Goal: Information Seeking & Learning: Find contact information

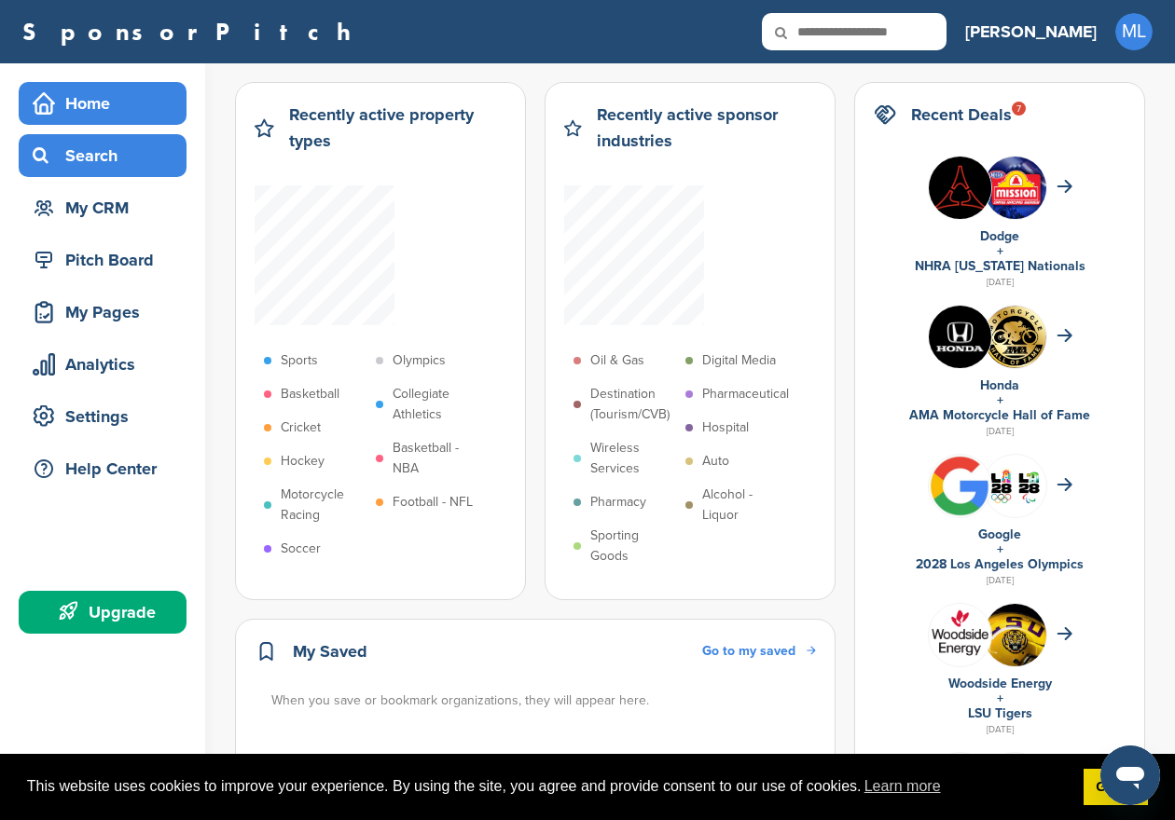
click at [127, 164] on div "Search" at bounding box center [107, 156] width 158 height 34
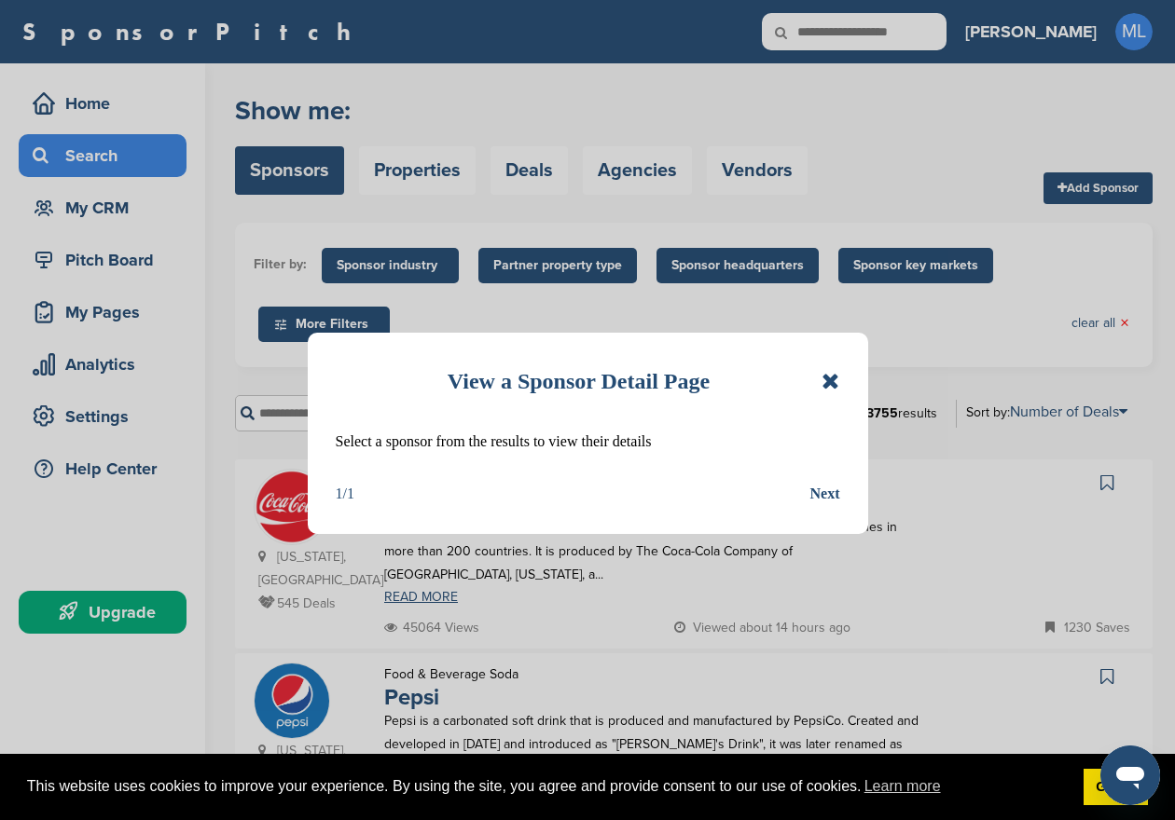
click at [832, 379] on icon at bounding box center [830, 381] width 18 height 22
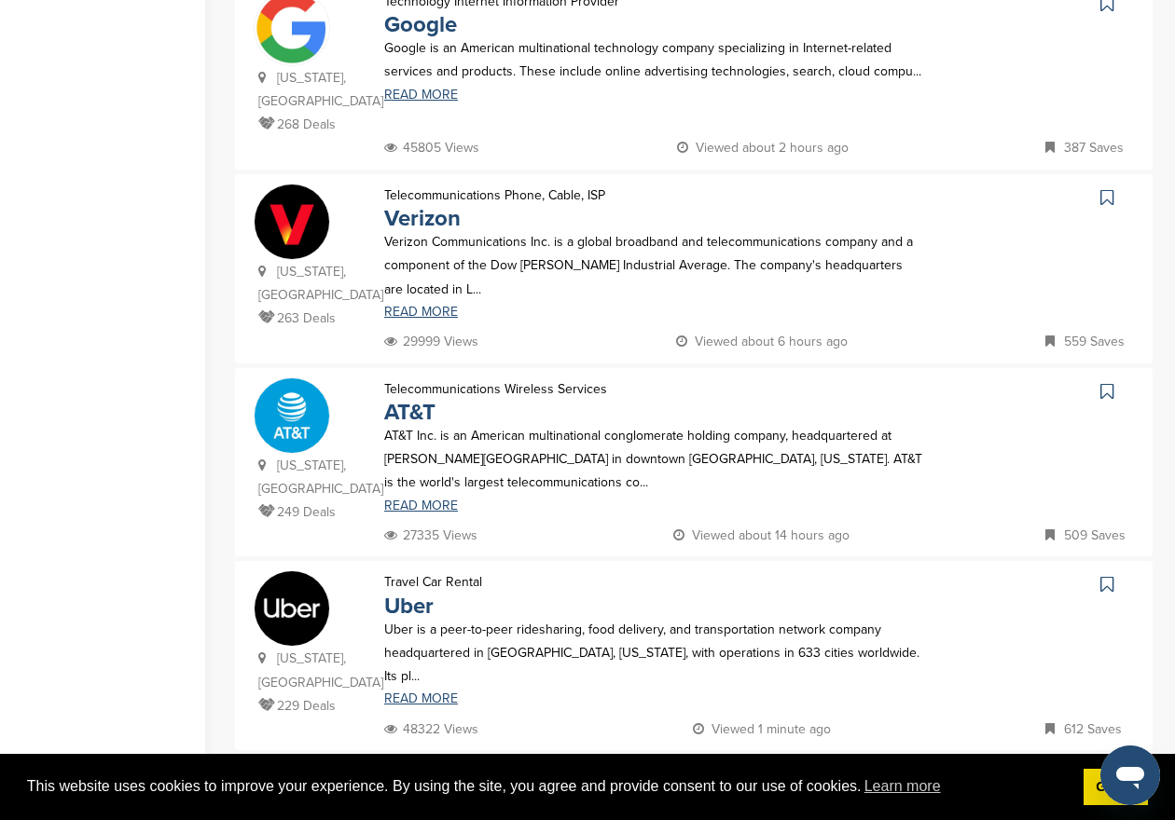
scroll to position [1643, 0]
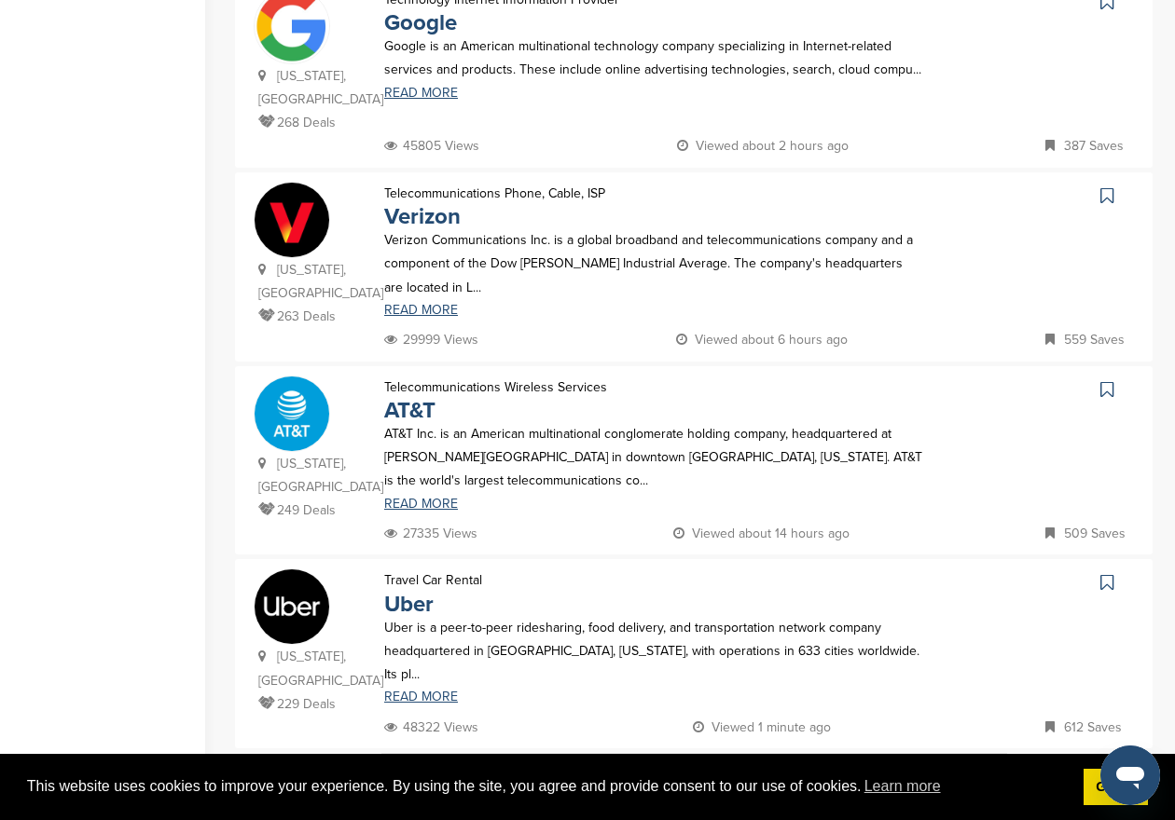
click at [284, 570] on img at bounding box center [291, 607] width 75 height 75
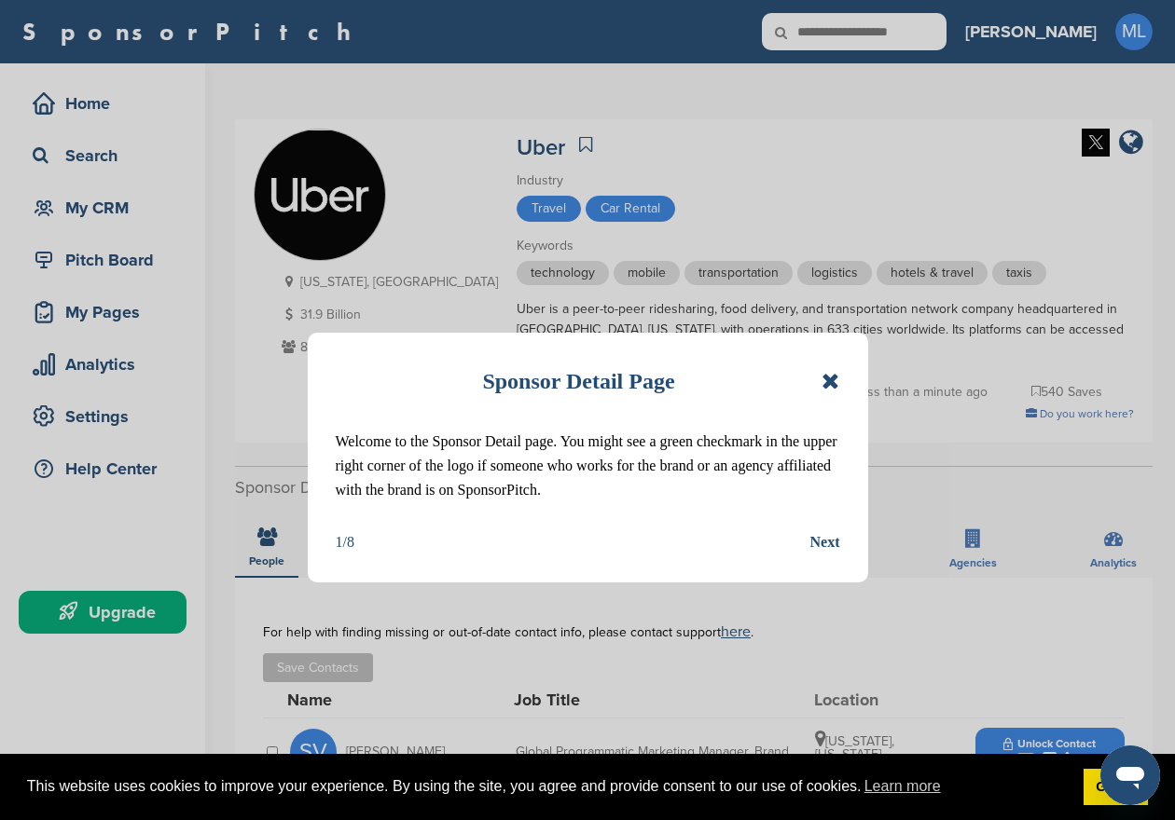
click at [833, 379] on icon at bounding box center [830, 381] width 18 height 22
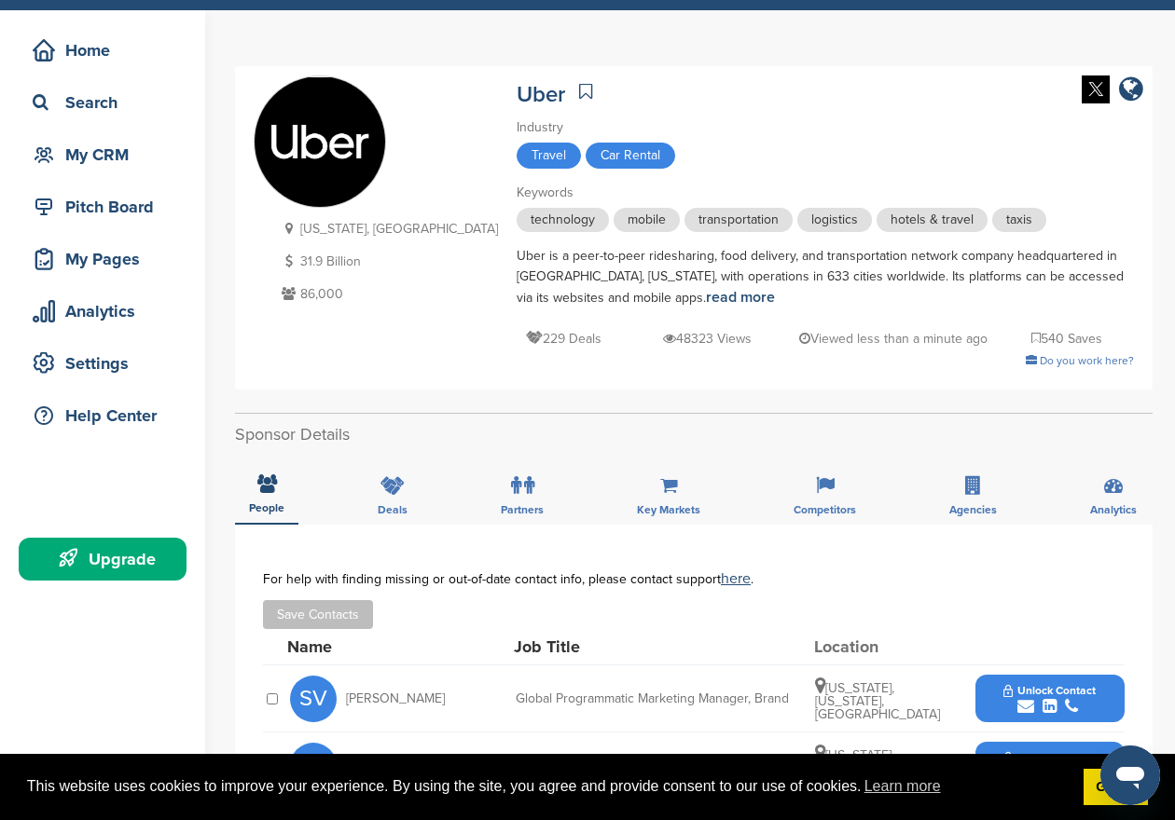
scroll to position [54, 0]
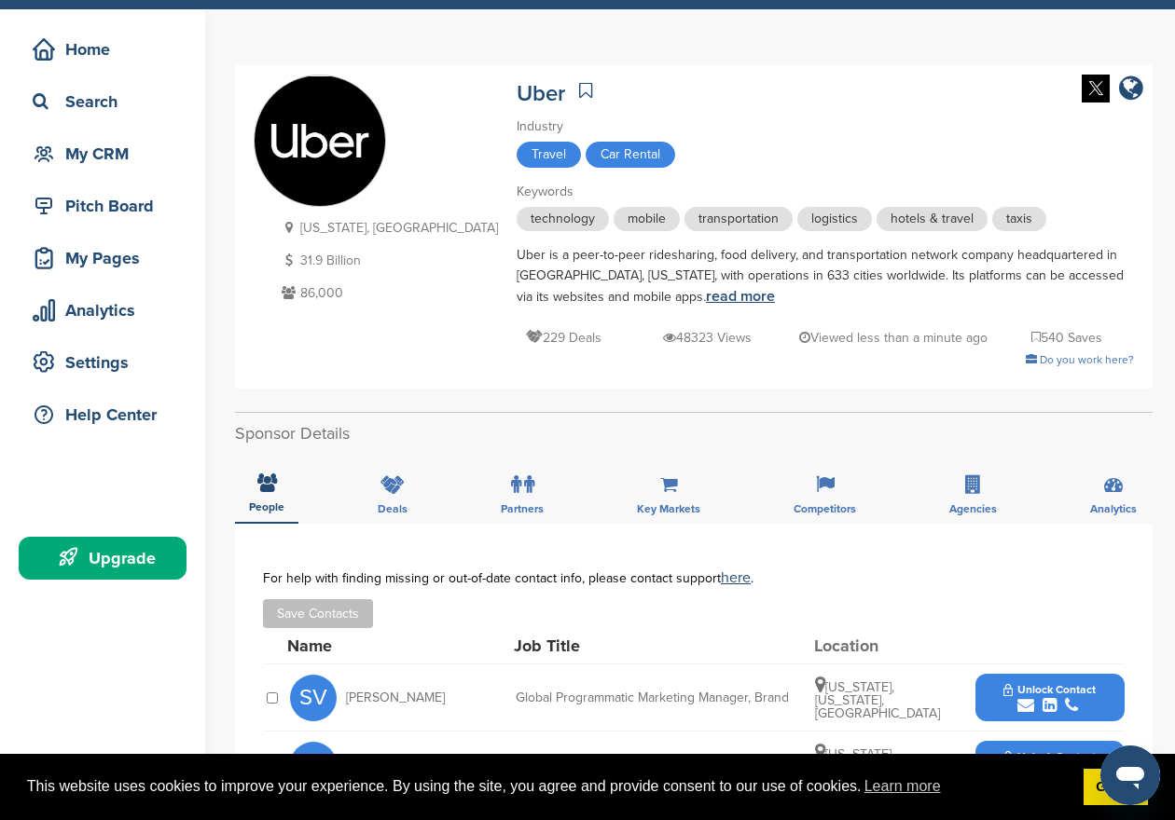
click at [706, 296] on link "read more" at bounding box center [740, 296] width 69 height 19
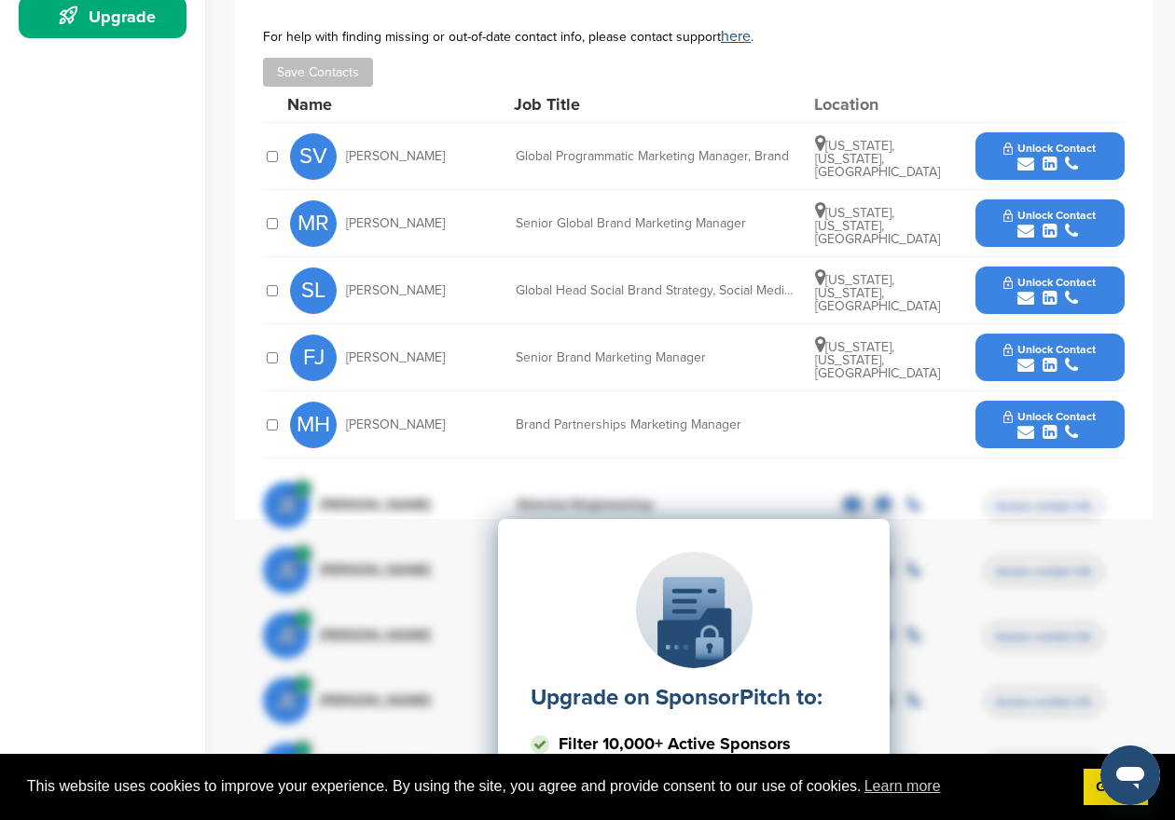
scroll to position [598, 0]
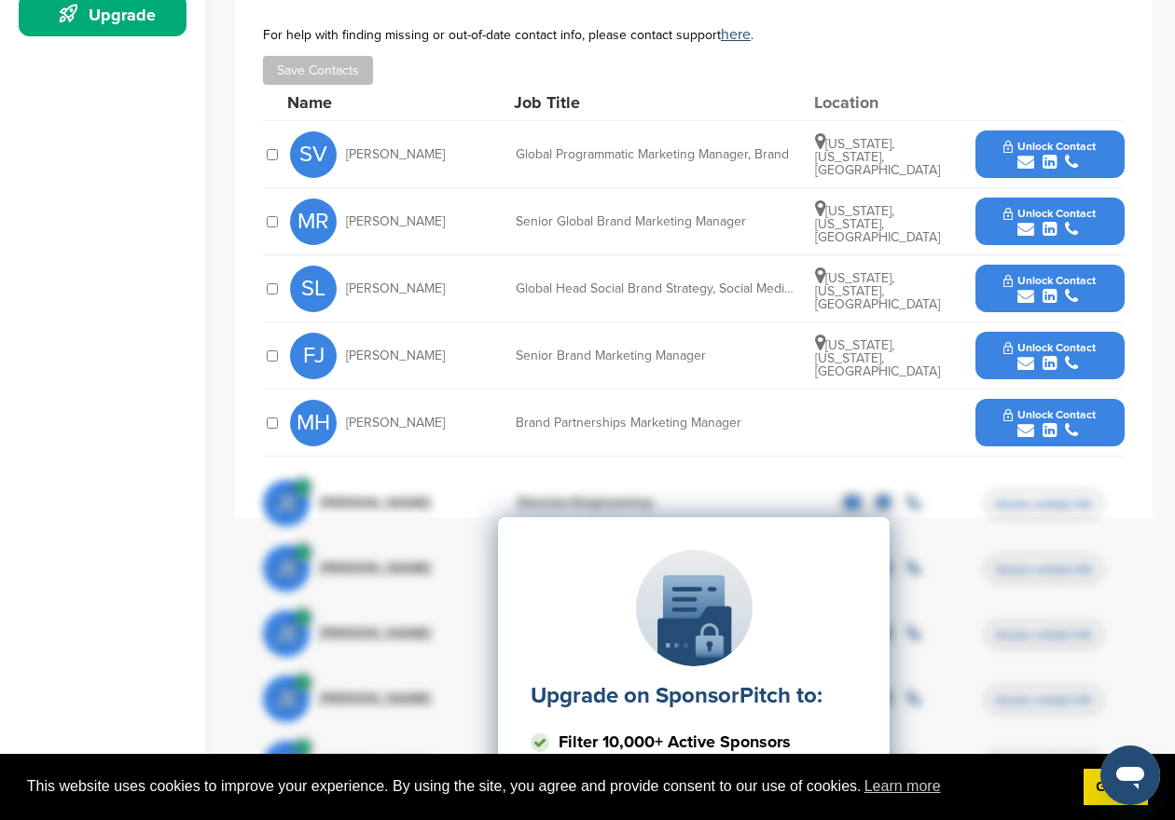
click at [1011, 423] on div "submit" at bounding box center [1049, 431] width 92 height 18
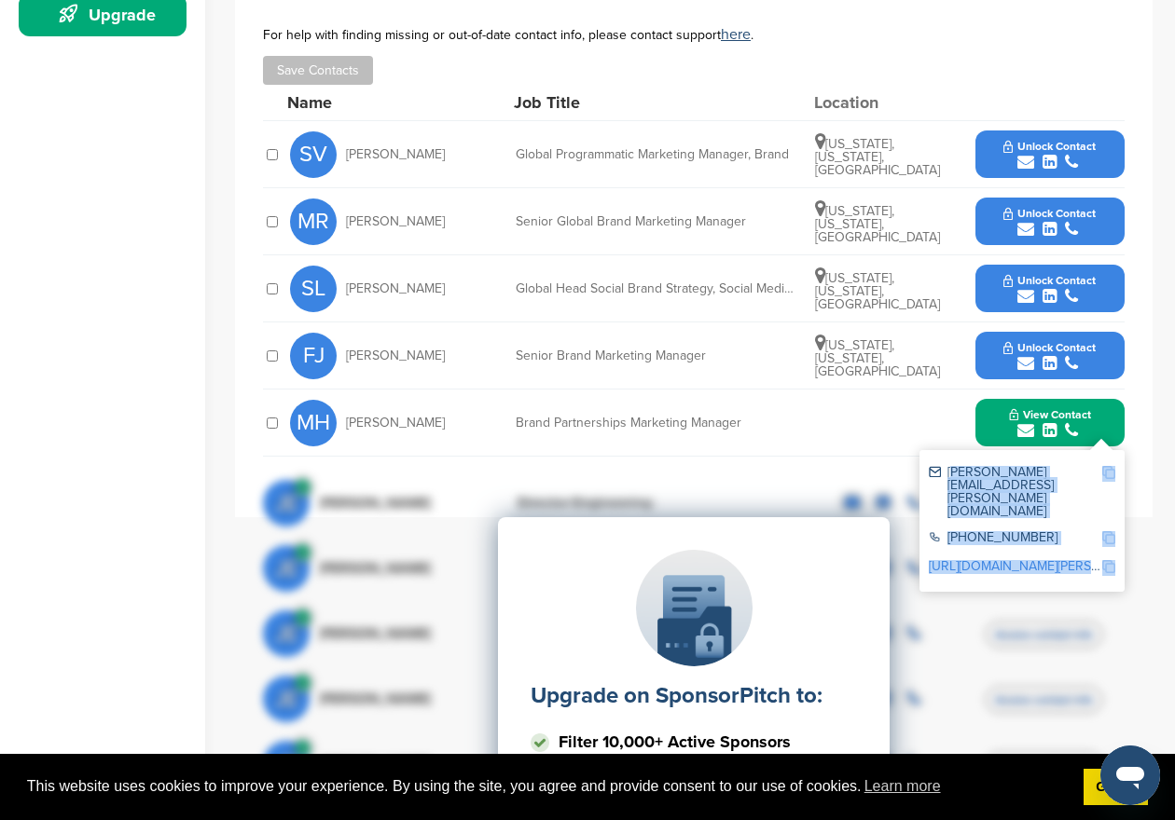
drag, startPoint x: 1084, startPoint y: 473, endPoint x: 946, endPoint y: 471, distance: 138.0
click at [946, 471] on div "Upgrade on SponsorPitch to: Filter 10,000+ Active Sponsors Unlock Unique Sponso…" at bounding box center [693, 704] width 861 height 466
drag, startPoint x: 946, startPoint y: 471, endPoint x: 1078, endPoint y: 472, distance: 131.4
click at [1078, 472] on div "Upgrade on SponsorPitch to: Filter 10,000+ Active Sponsors Unlock Unique Sponso…" at bounding box center [693, 704] width 861 height 466
drag, startPoint x: 1078, startPoint y: 472, endPoint x: 960, endPoint y: 467, distance: 117.5
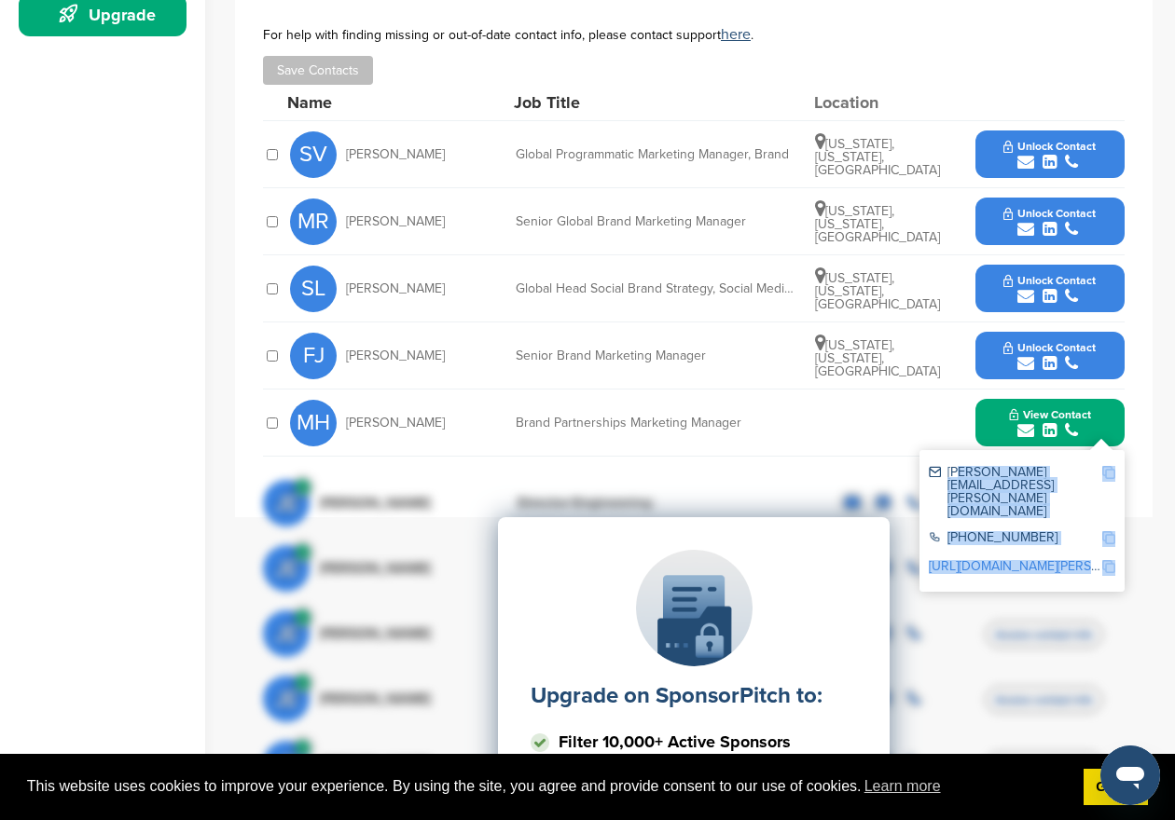
click at [960, 467] on div "**********" at bounding box center [693, 249] width 861 height 444
click at [1053, 490] on div "Upgrade on SponsorPitch to: Filter 10,000+ Active Sponsors Unlock Unique Sponso…" at bounding box center [693, 704] width 861 height 466
drag, startPoint x: 946, startPoint y: 469, endPoint x: 1090, endPoint y: 469, distance: 143.6
click at [1090, 469] on div "marissa.hart@uber.com" at bounding box center [1014, 492] width 172 height 52
copy div "marissa.hart@uber.com"
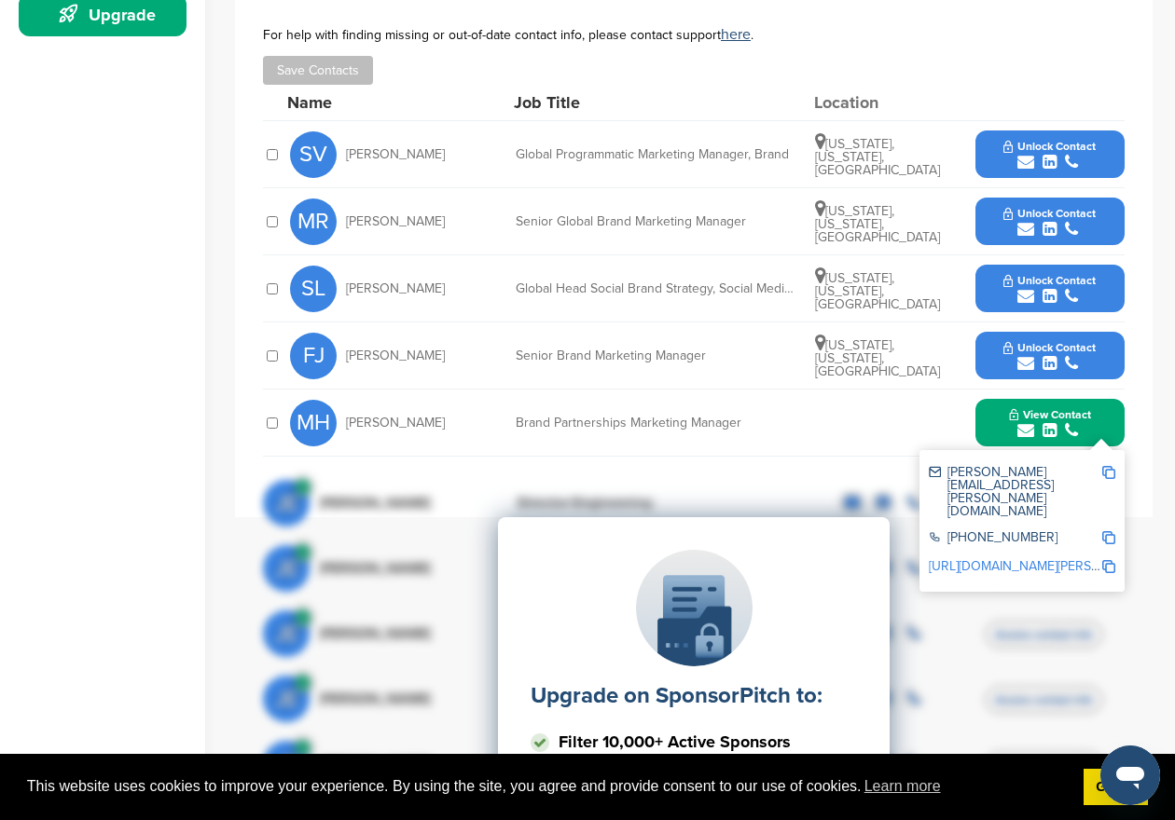
click at [814, 422] on div "MH Marissa Hart Brand Partnerships Marketing Manager View Contact marissa.hart@…" at bounding box center [707, 423] width 834 height 66
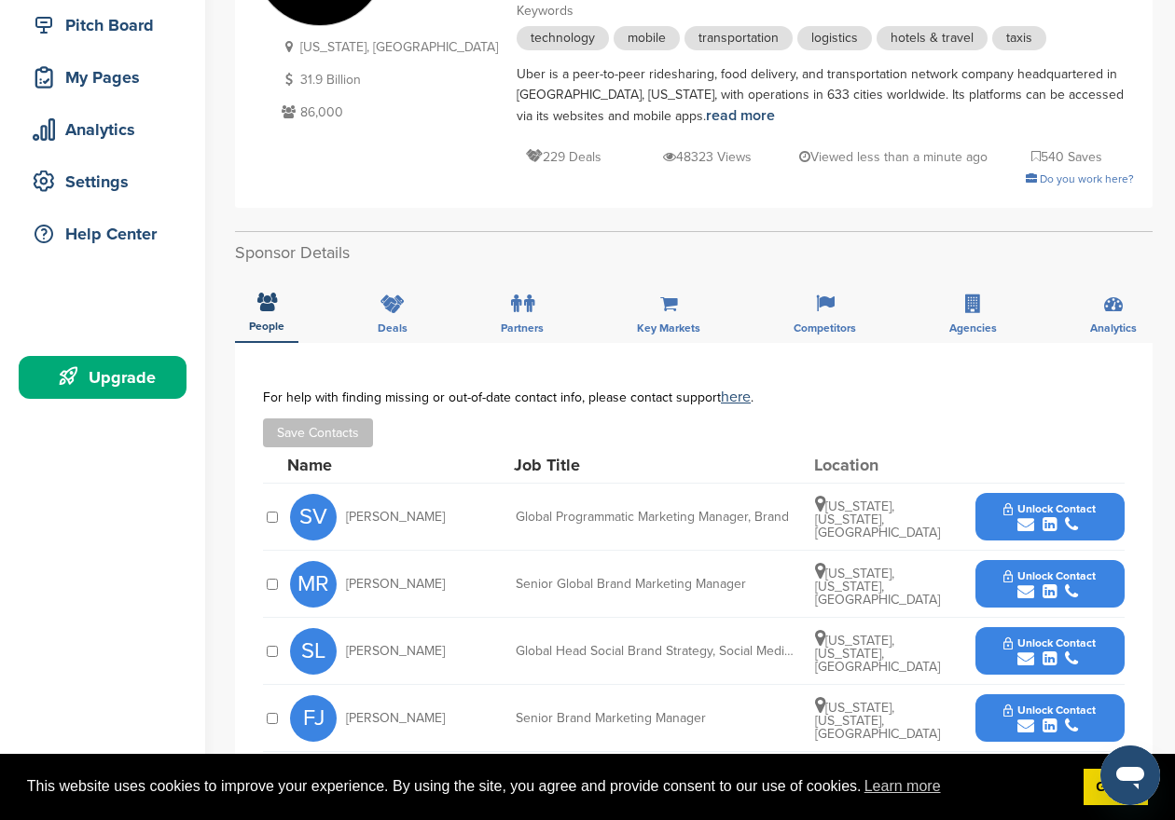
scroll to position [136, 0]
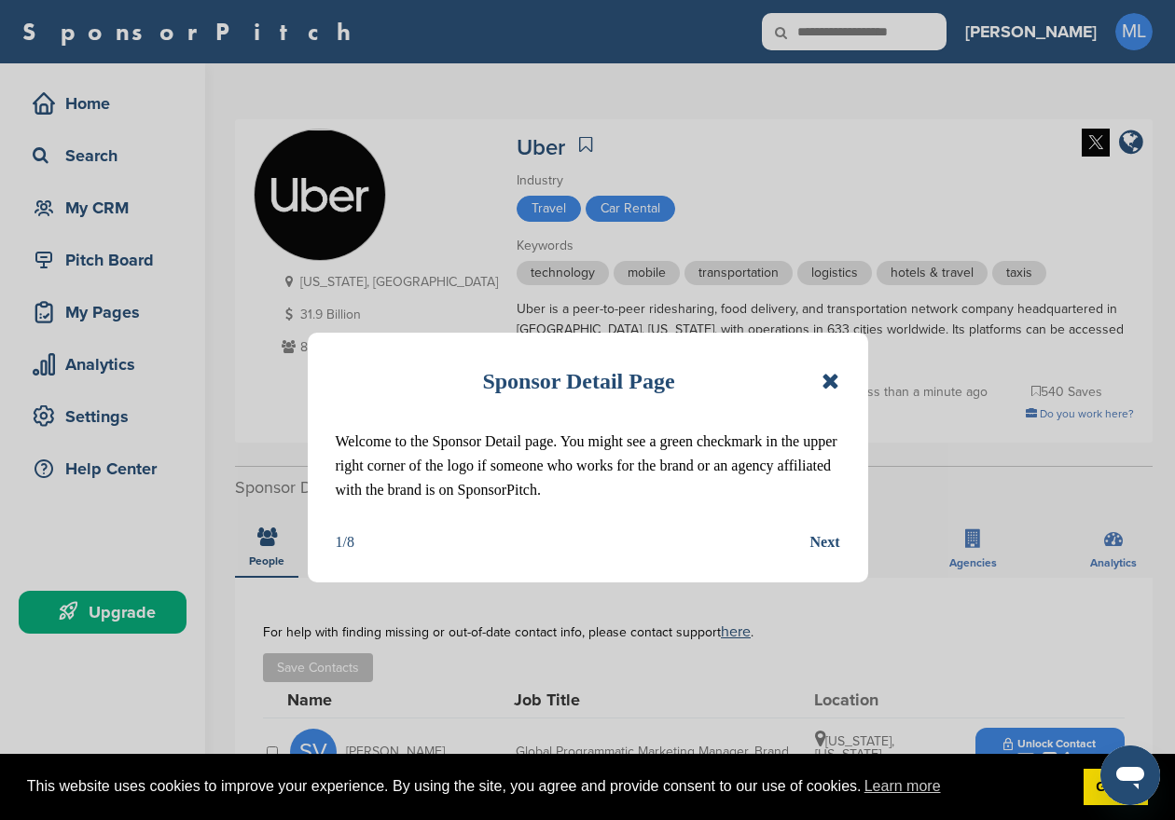
click at [823, 382] on icon at bounding box center [830, 381] width 18 height 22
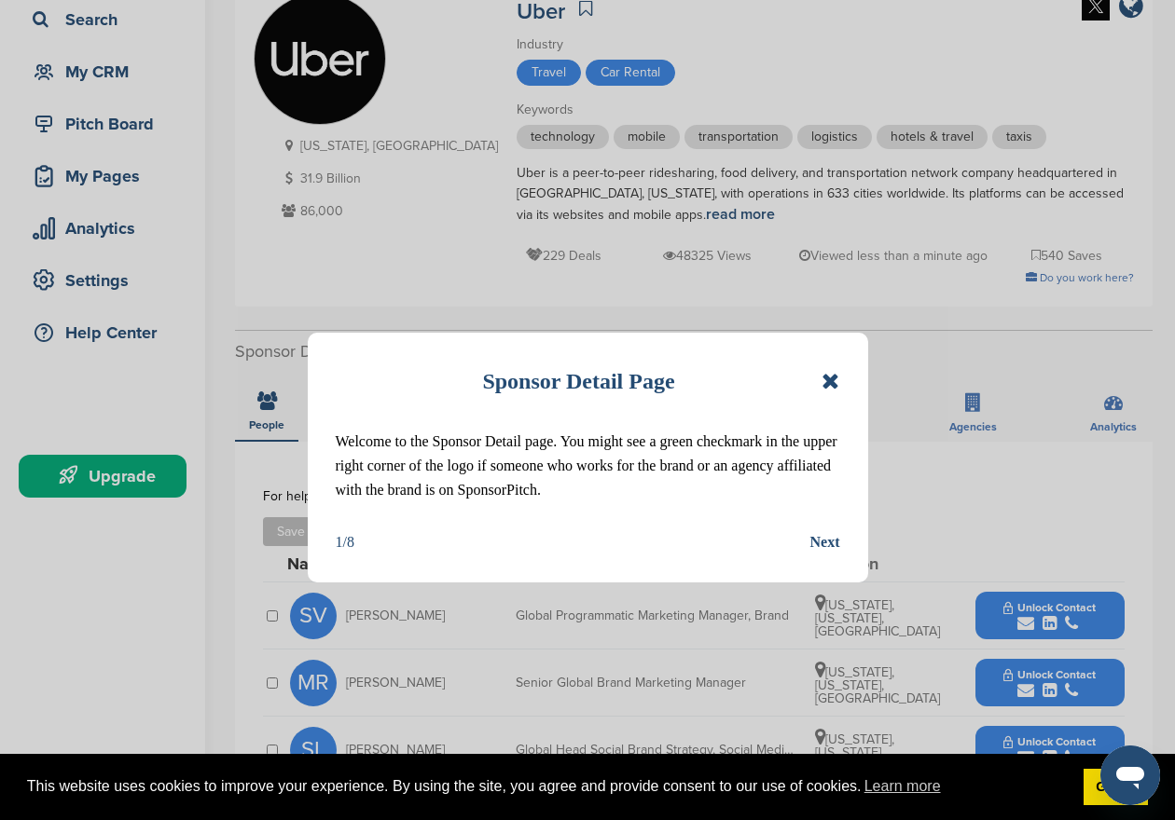
click at [825, 382] on icon at bounding box center [830, 381] width 18 height 22
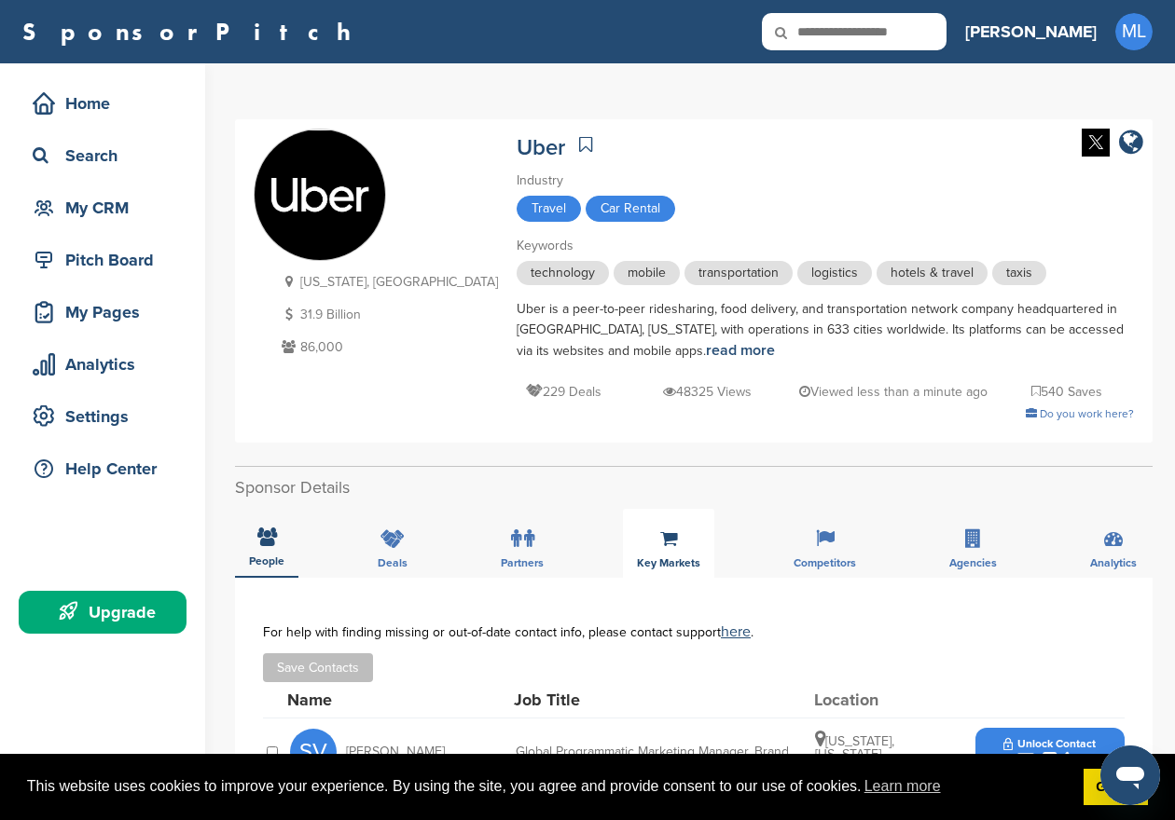
click at [680, 546] on div "Key Markets" at bounding box center [668, 543] width 91 height 69
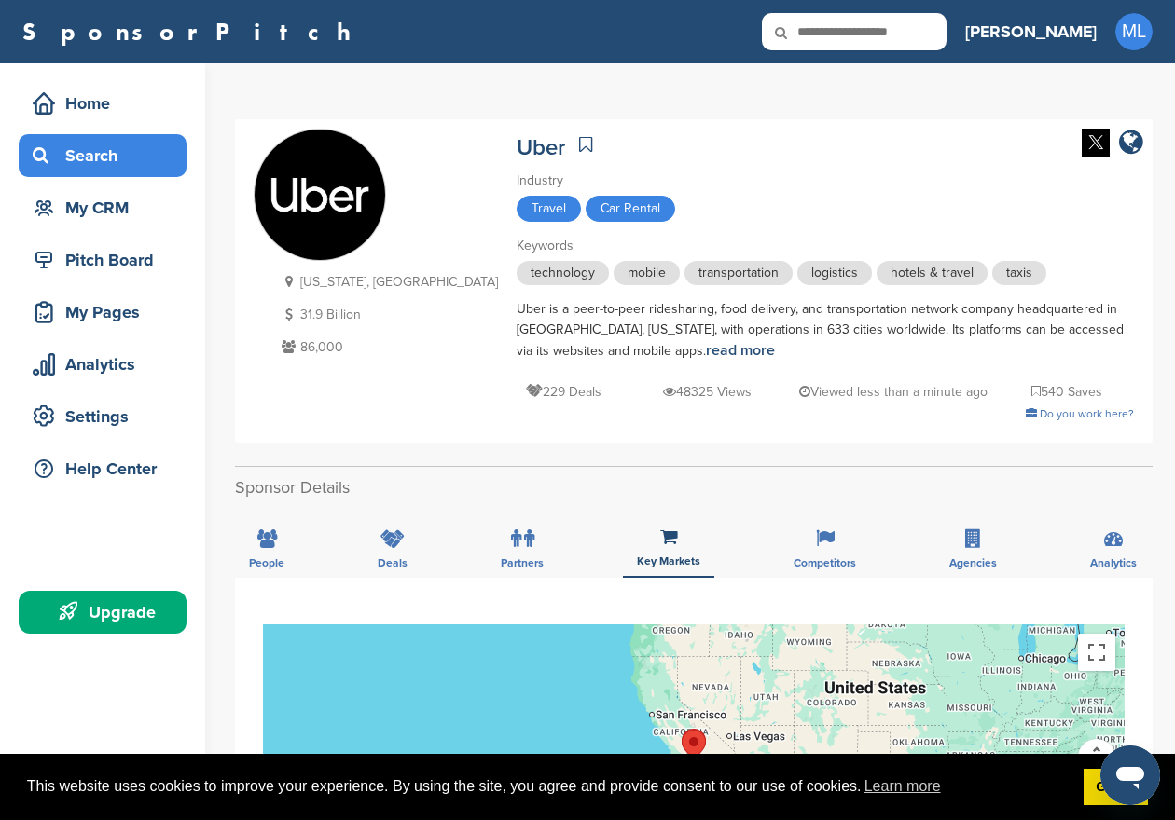
click at [120, 158] on div "Search" at bounding box center [107, 156] width 158 height 34
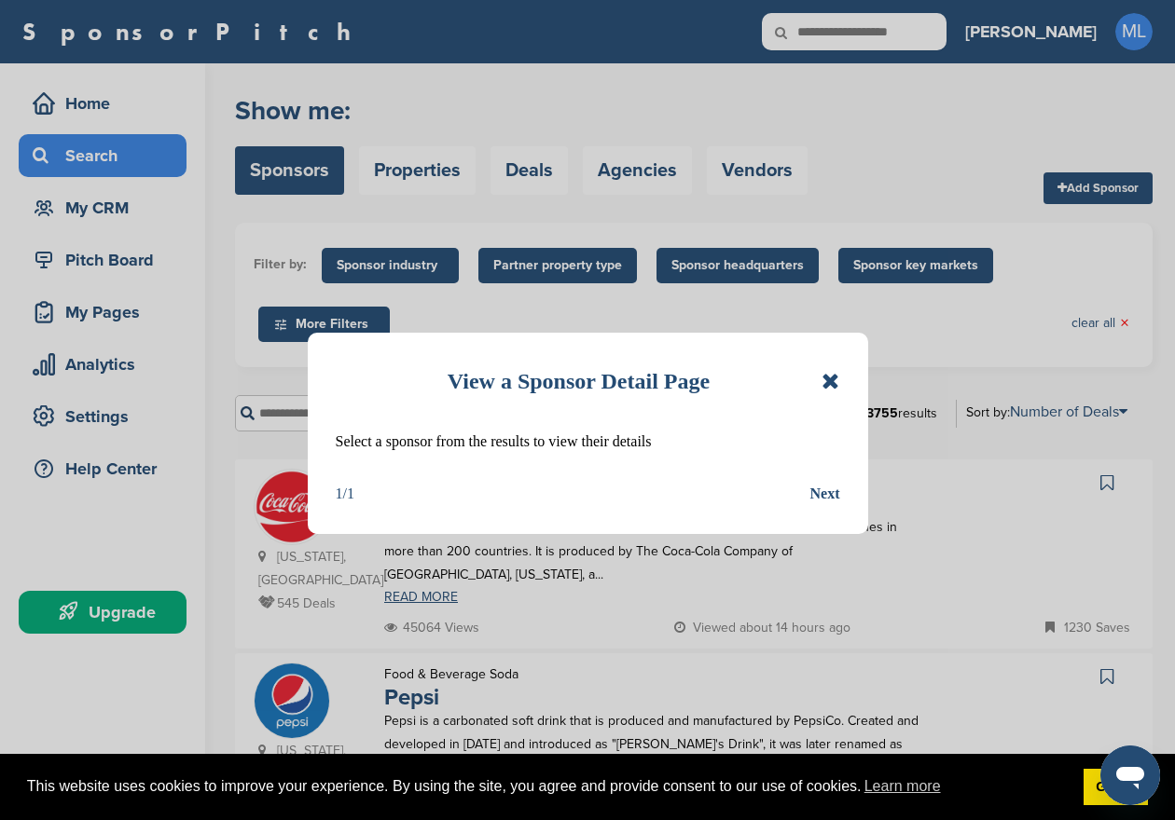
click at [832, 382] on icon at bounding box center [830, 381] width 18 height 22
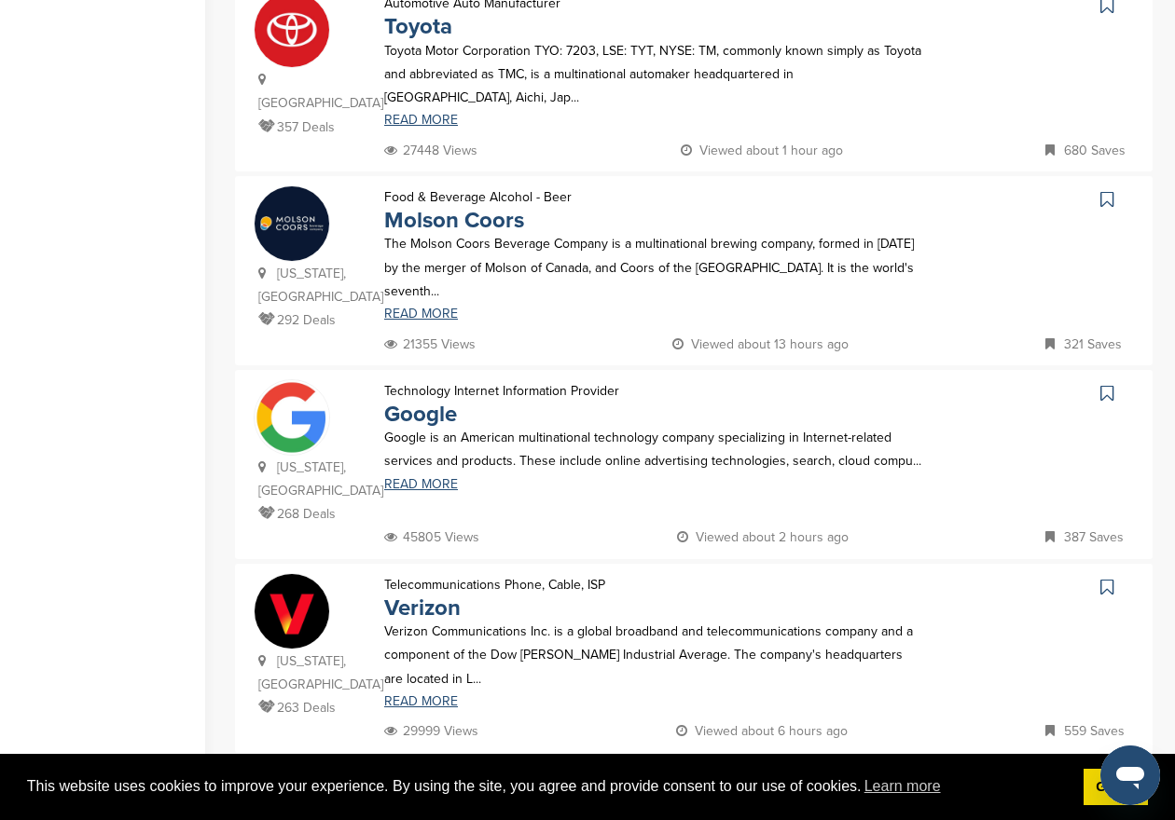
scroll to position [1255, 0]
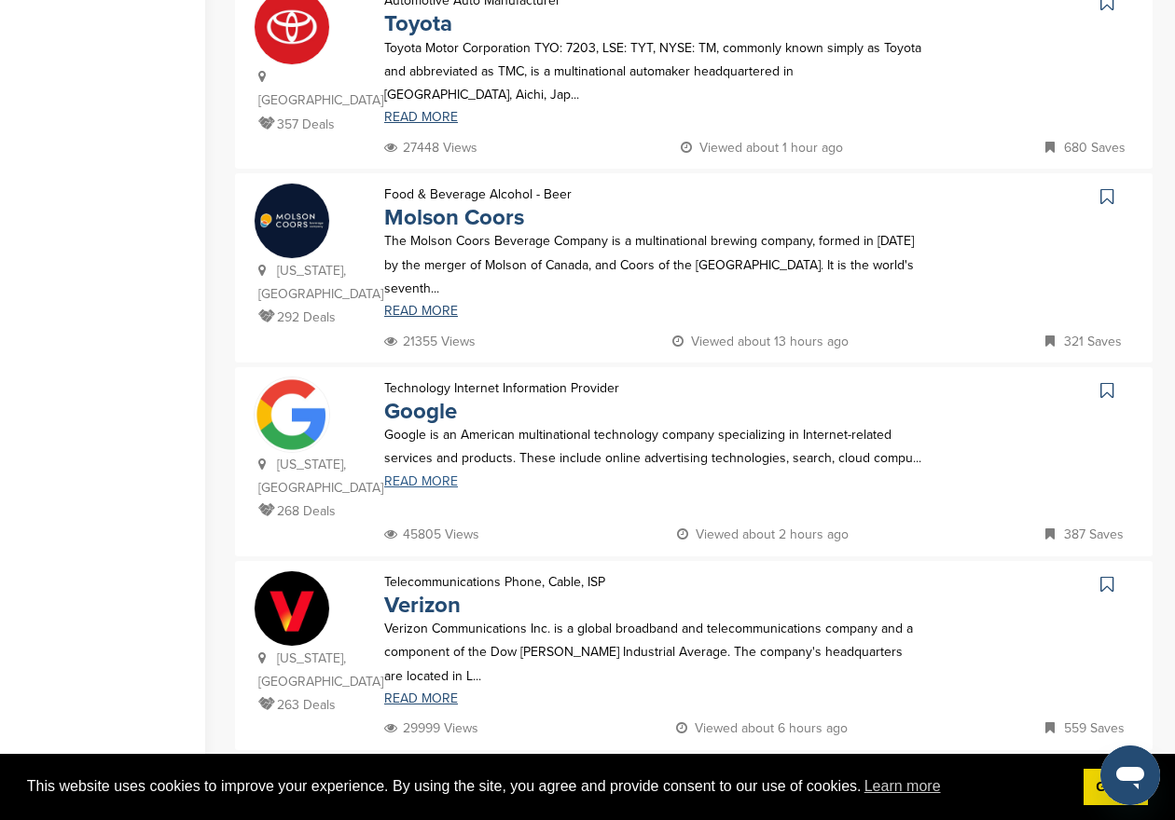
click at [406, 475] on link "READ MORE" at bounding box center [653, 481] width 539 height 13
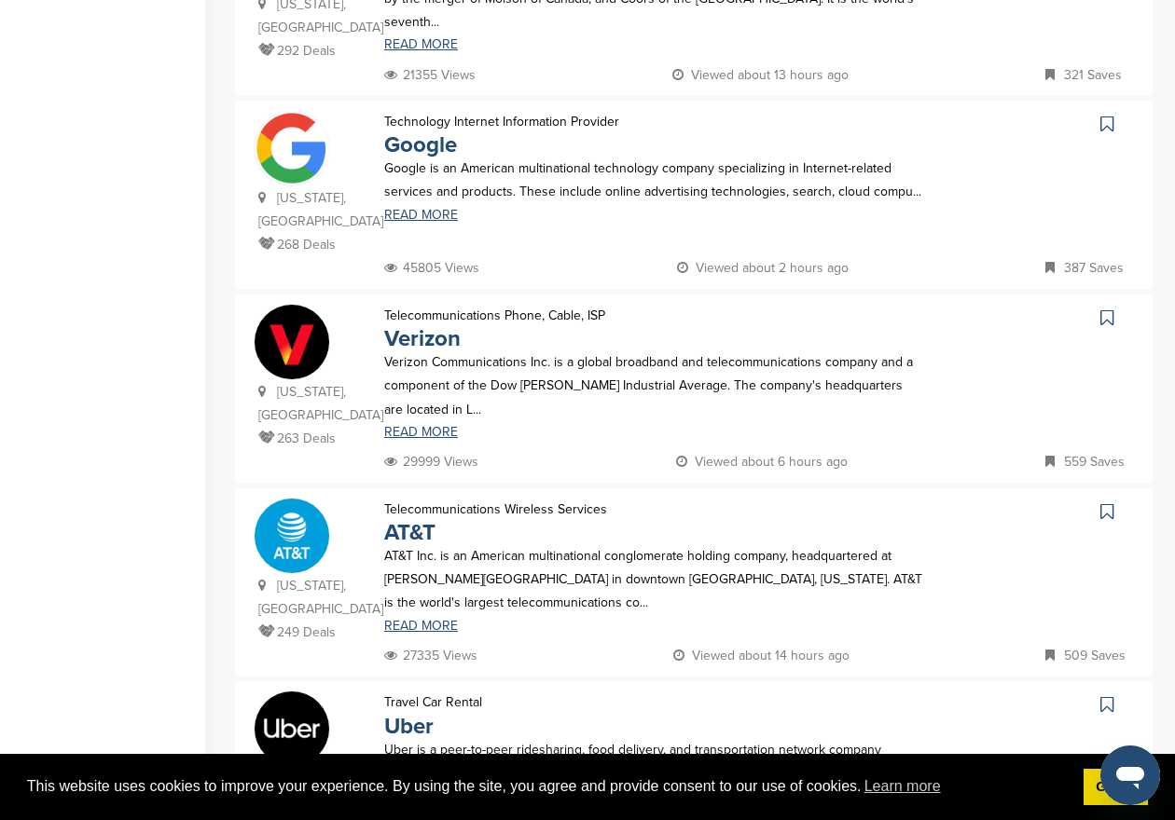
scroll to position [1536, 0]
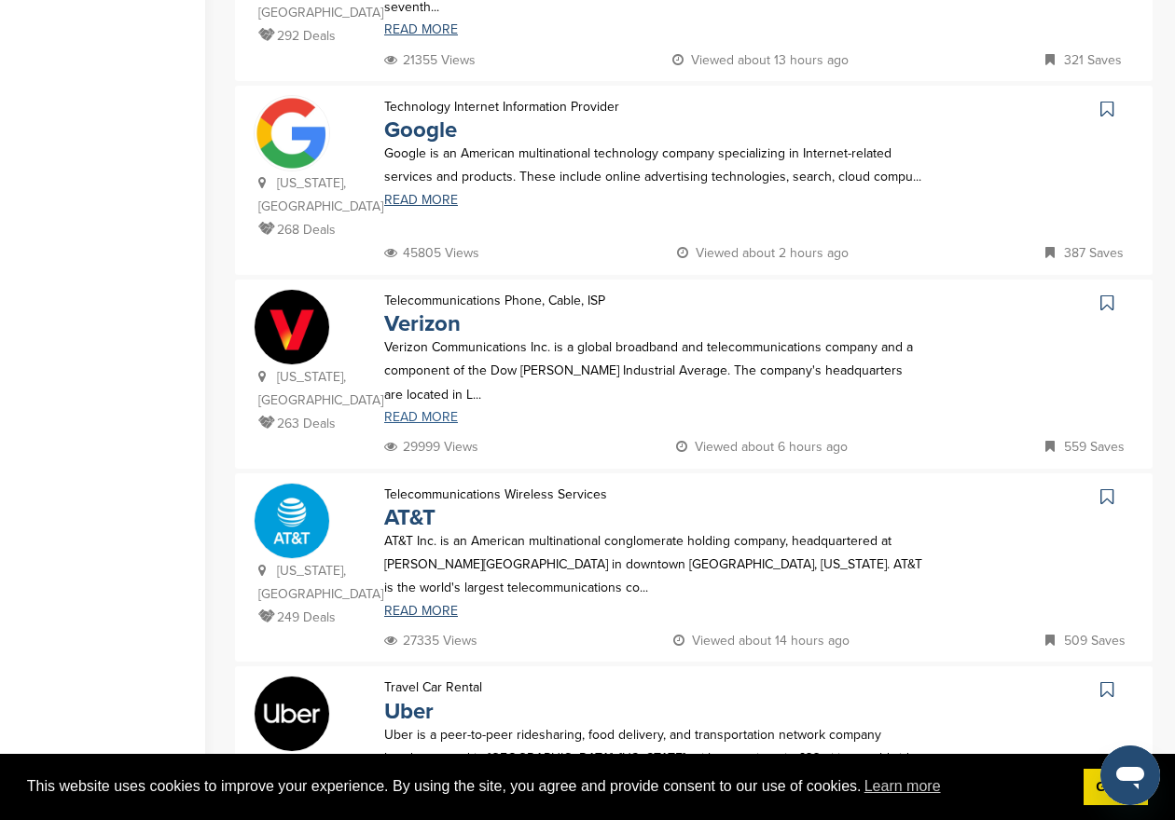
click at [413, 411] on link "READ MORE" at bounding box center [653, 417] width 539 height 13
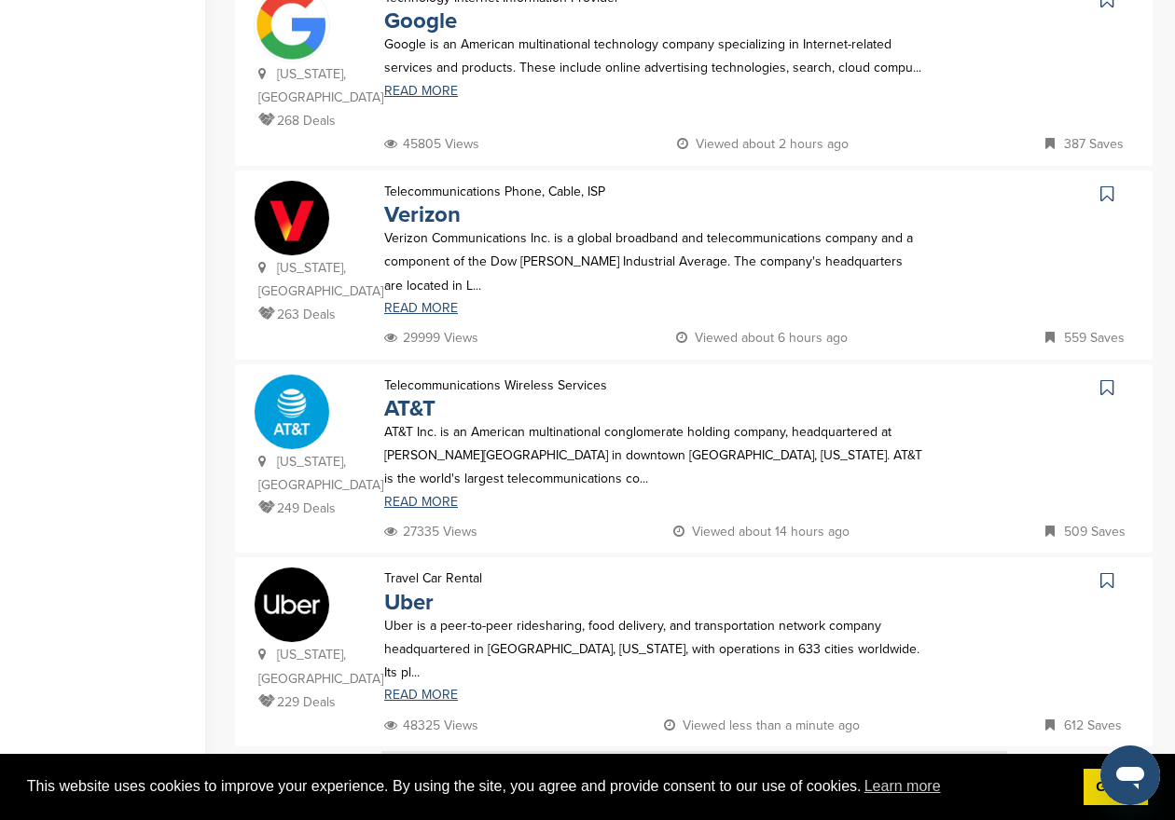
scroll to position [1654, 0]
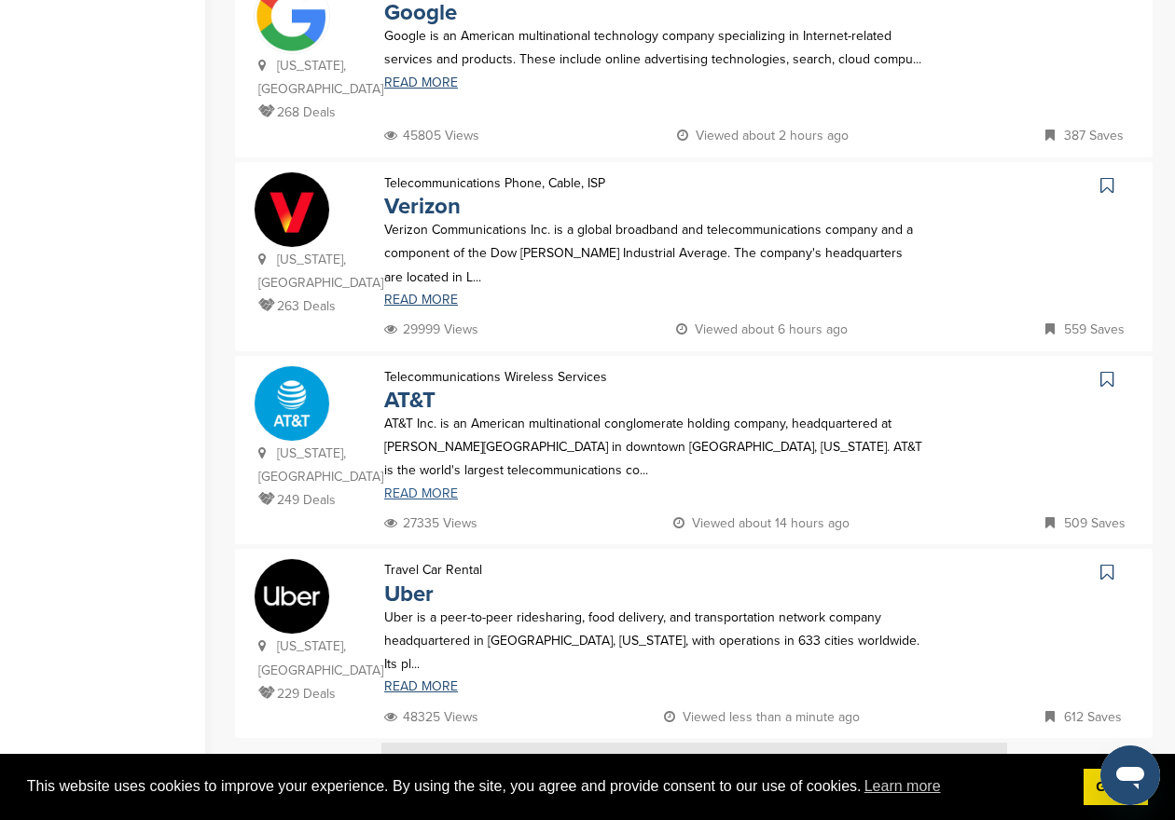
click at [419, 488] on link "READ MORE" at bounding box center [653, 494] width 539 height 13
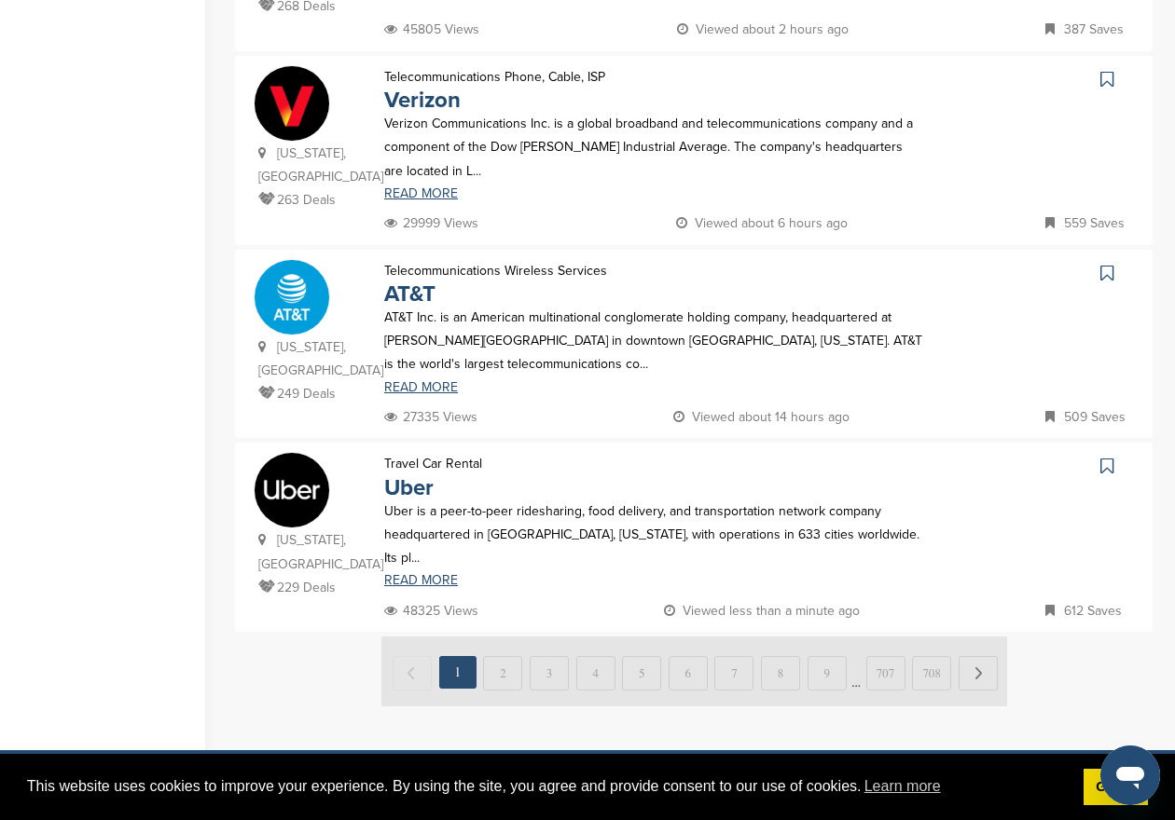
scroll to position [1994, 0]
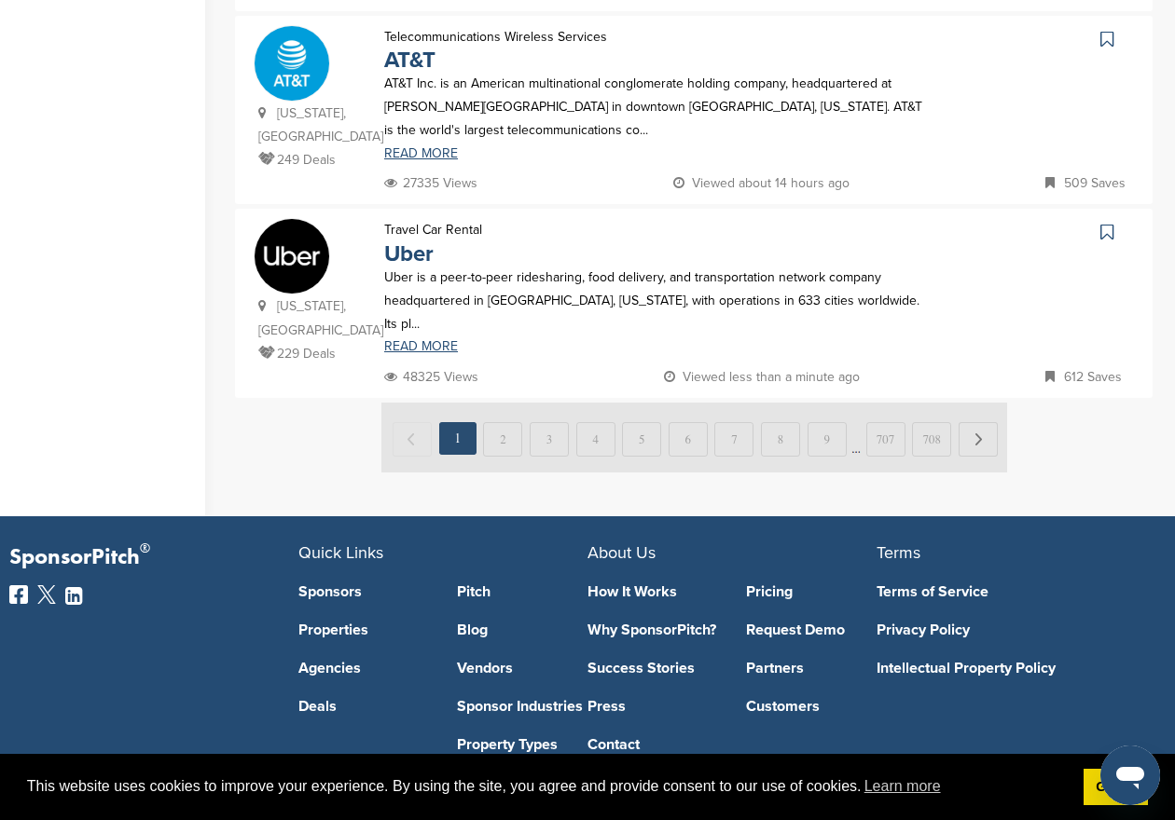
click at [496, 403] on img at bounding box center [694, 438] width 626 height 70
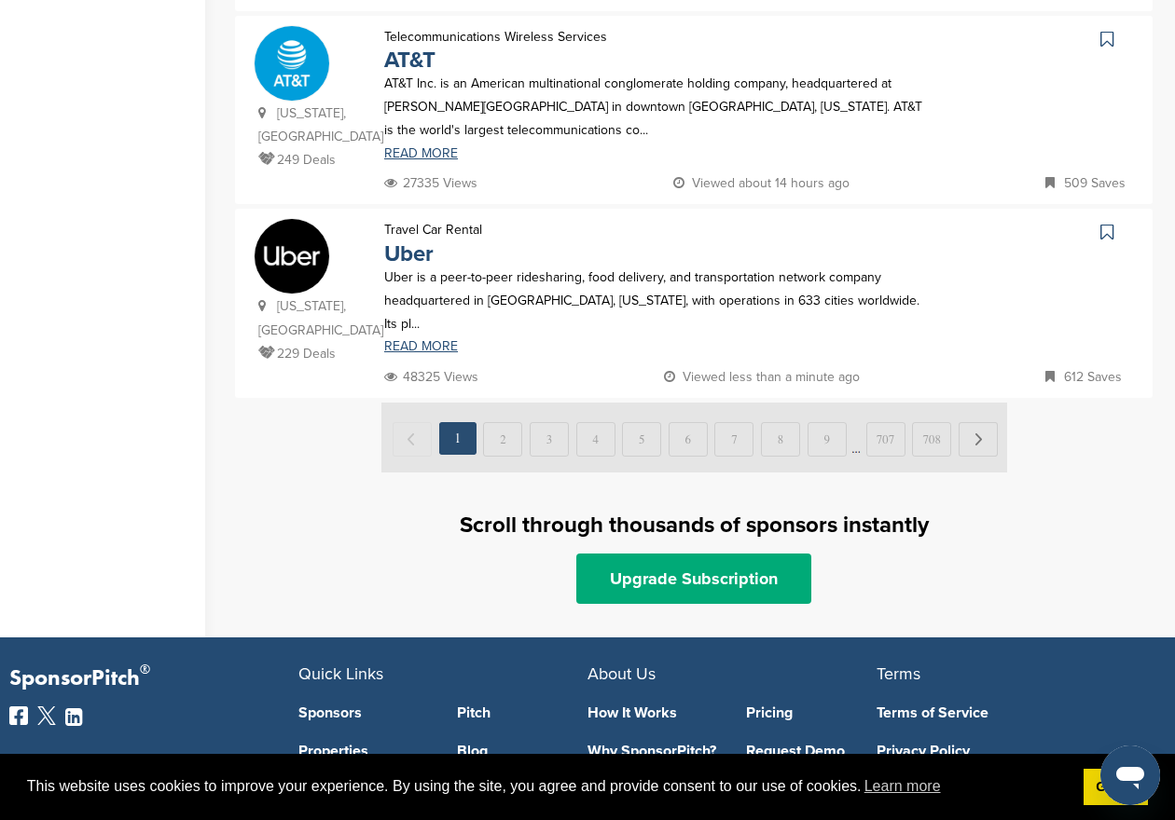
click at [496, 403] on img at bounding box center [694, 438] width 626 height 70
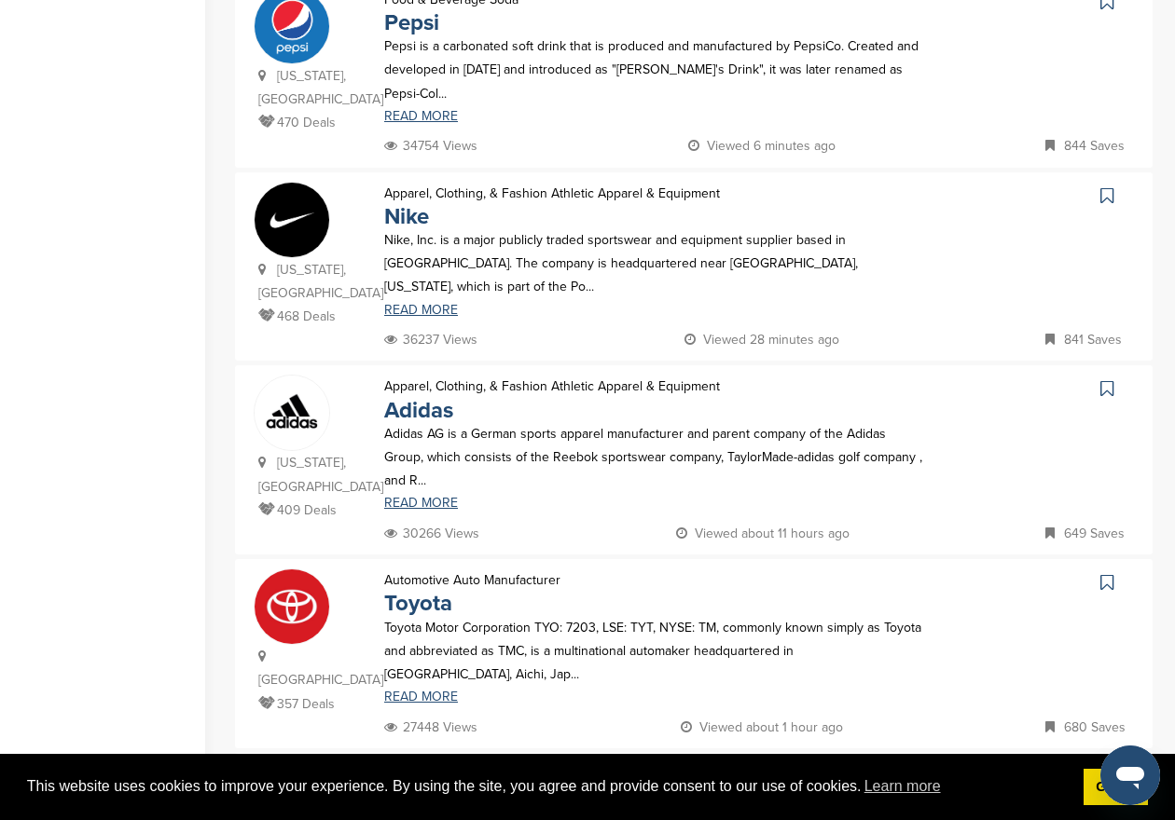
scroll to position [676, 0]
click at [424, 496] on link "READ MORE" at bounding box center [653, 502] width 539 height 13
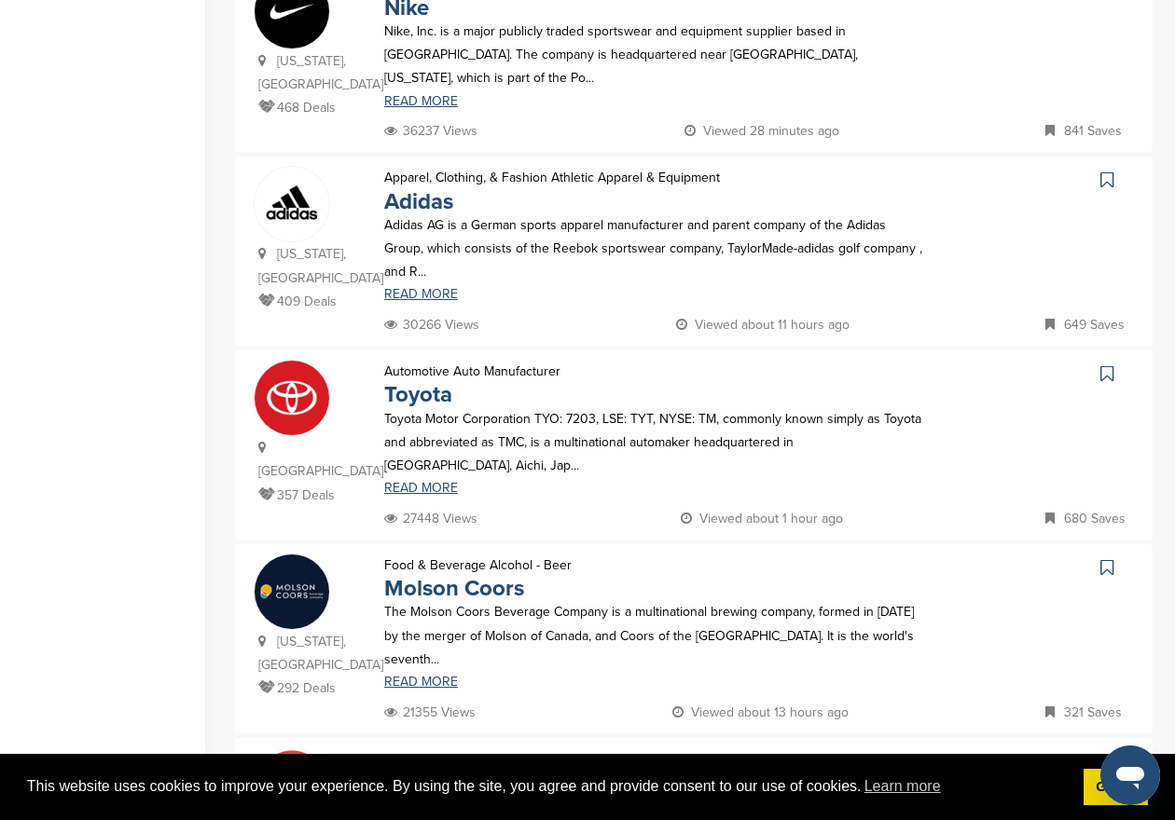
scroll to position [885, 0]
click at [409, 481] on link "READ MORE" at bounding box center [653, 487] width 539 height 13
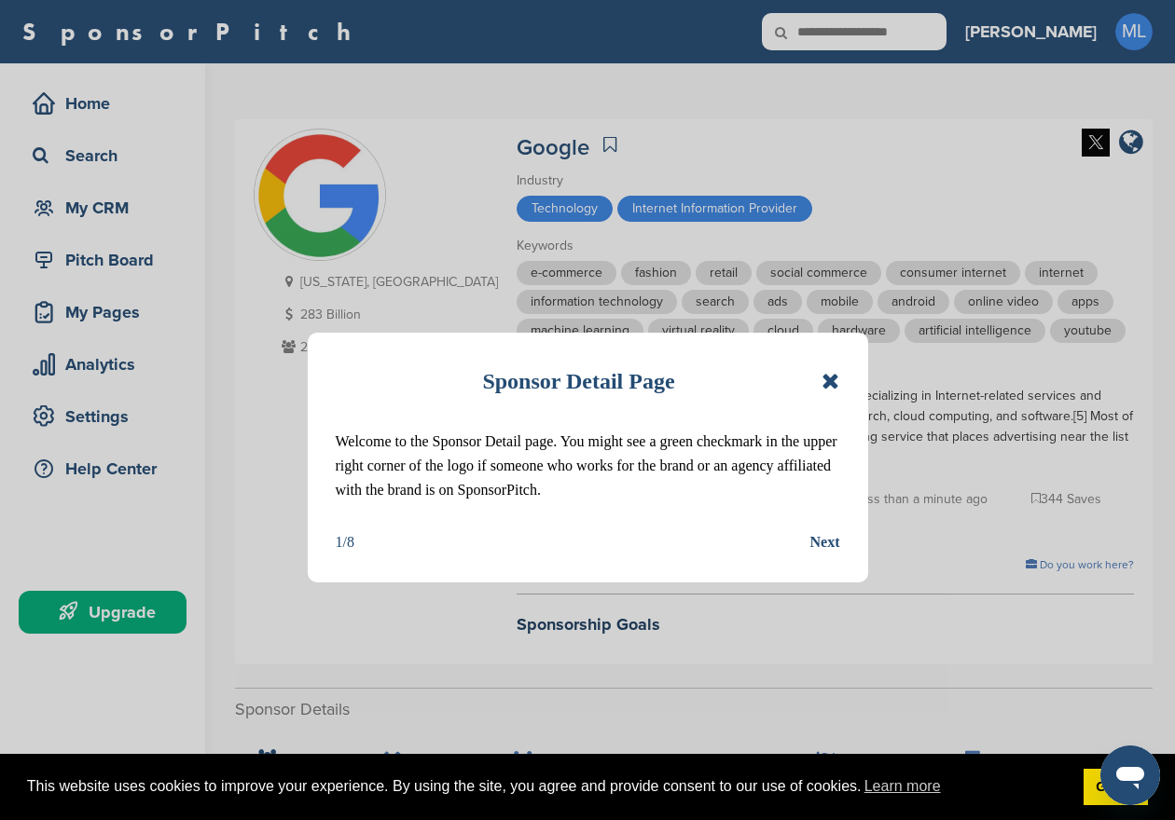
click at [824, 377] on icon at bounding box center [830, 381] width 18 height 22
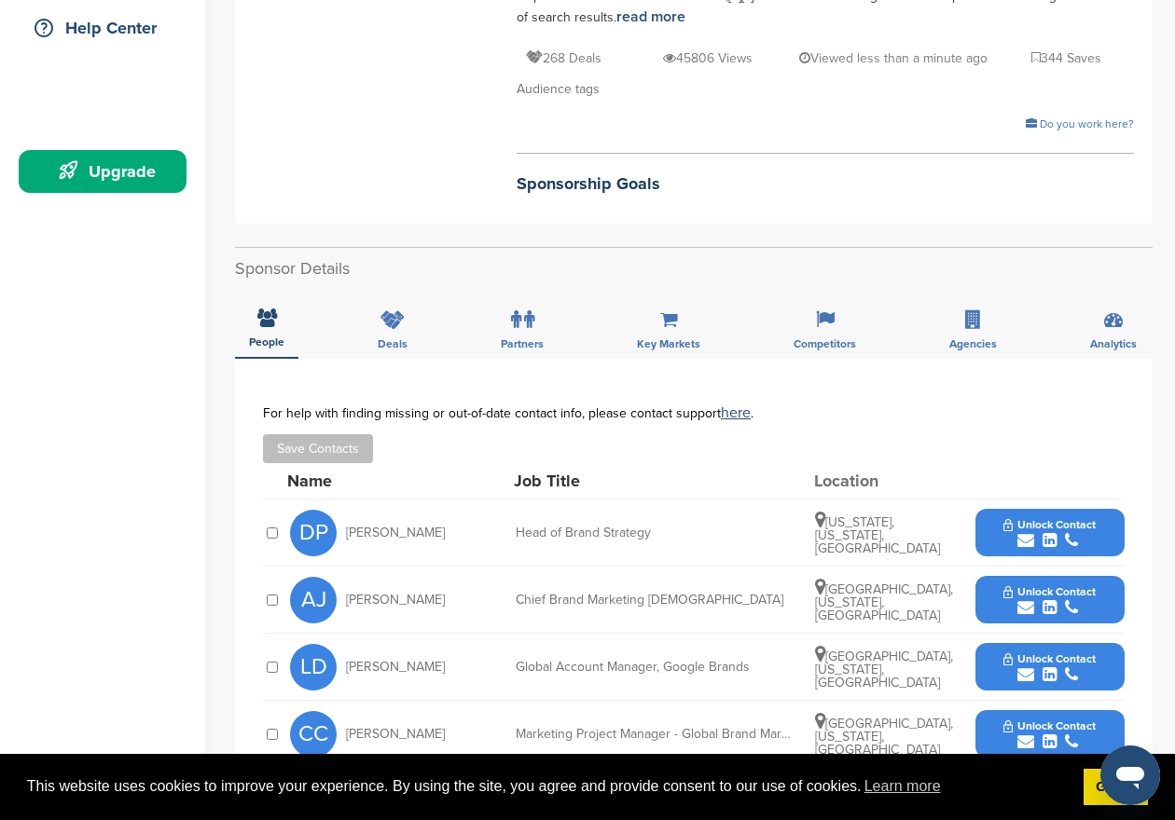
scroll to position [419, 0]
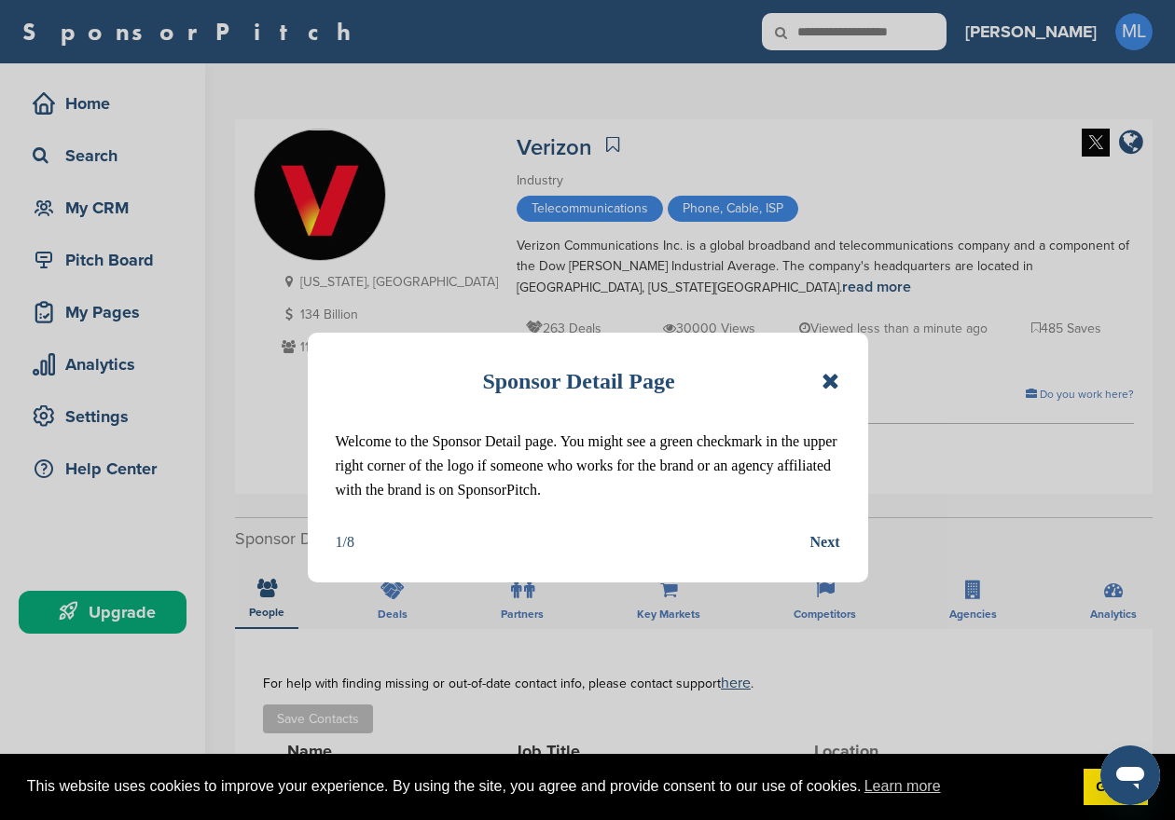
click at [834, 374] on icon at bounding box center [830, 381] width 18 height 22
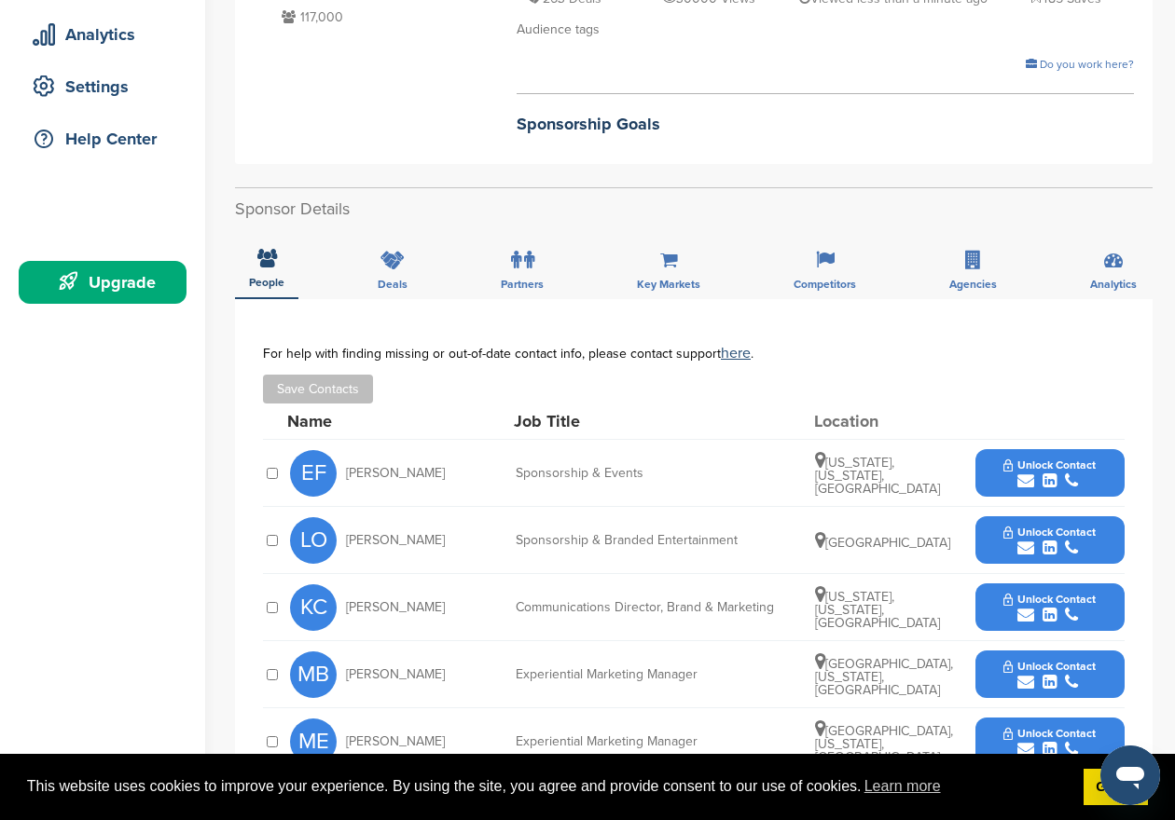
scroll to position [335, 0]
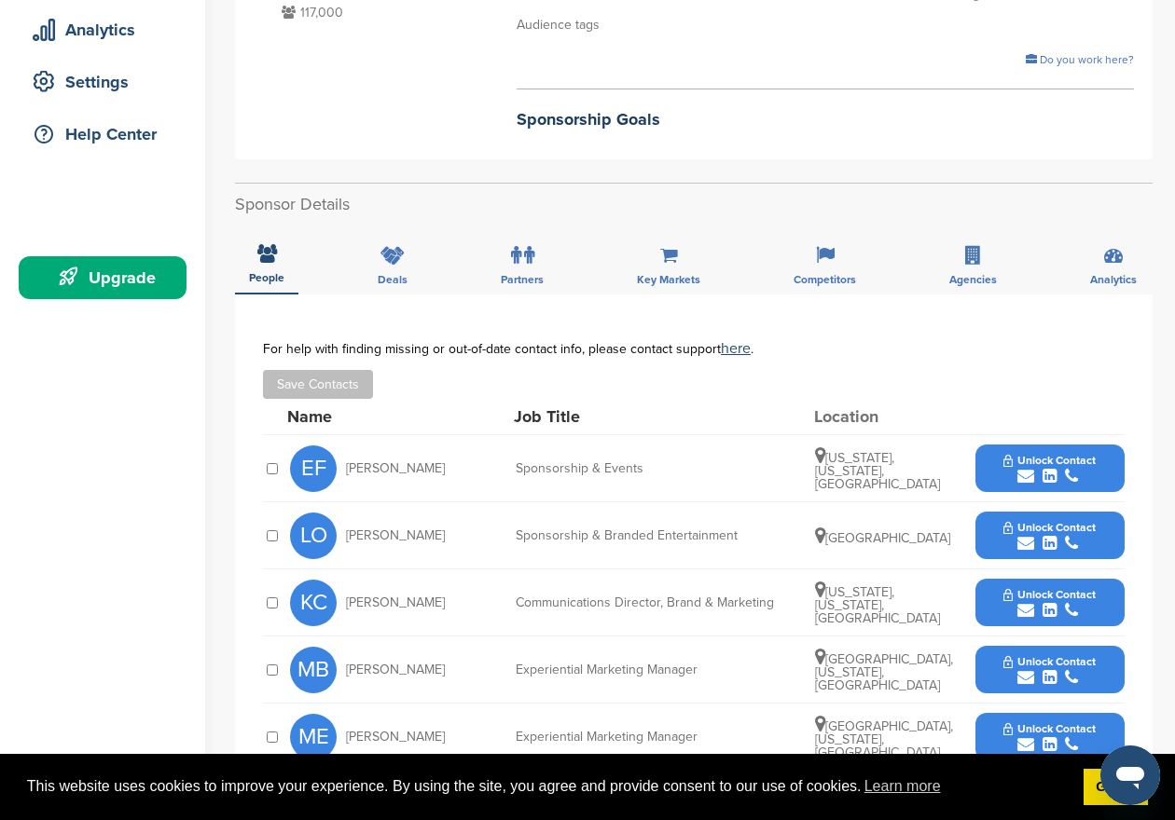
click at [1015, 463] on span "Unlock Contact" at bounding box center [1049, 460] width 92 height 13
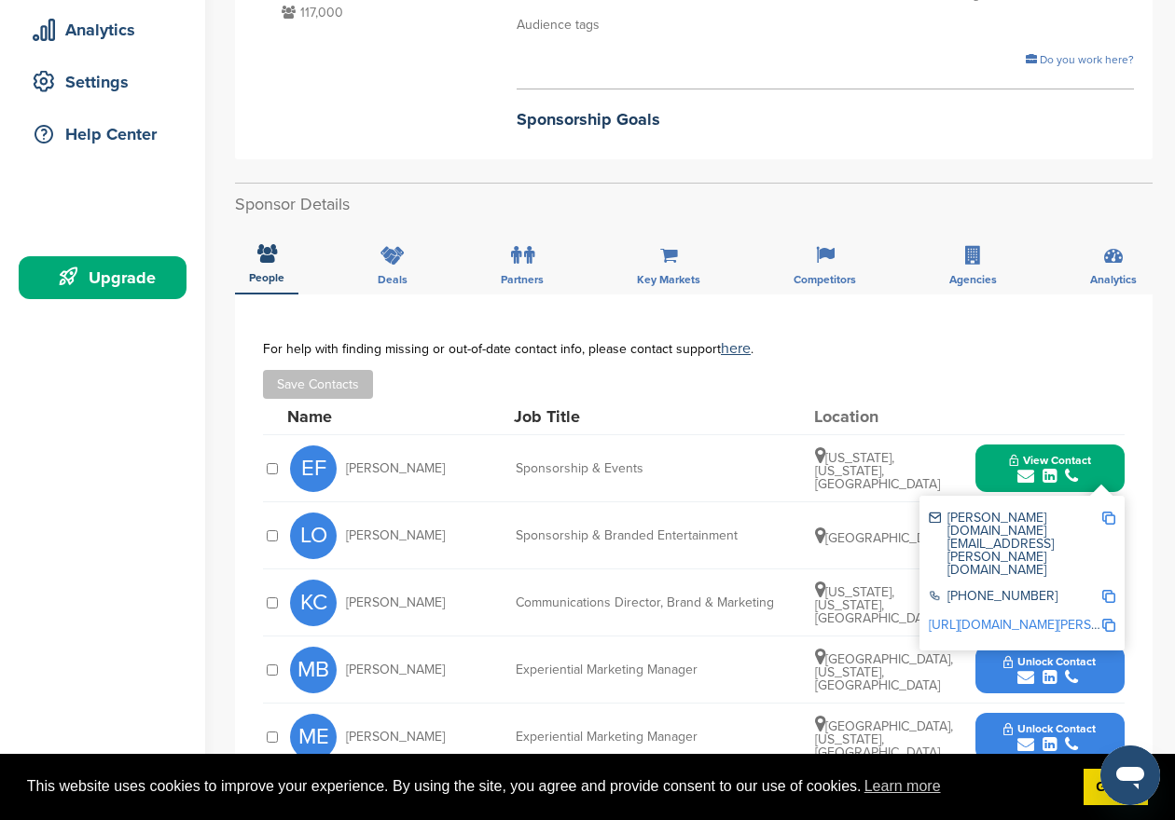
click at [1107, 518] on img at bounding box center [1108, 518] width 13 height 13
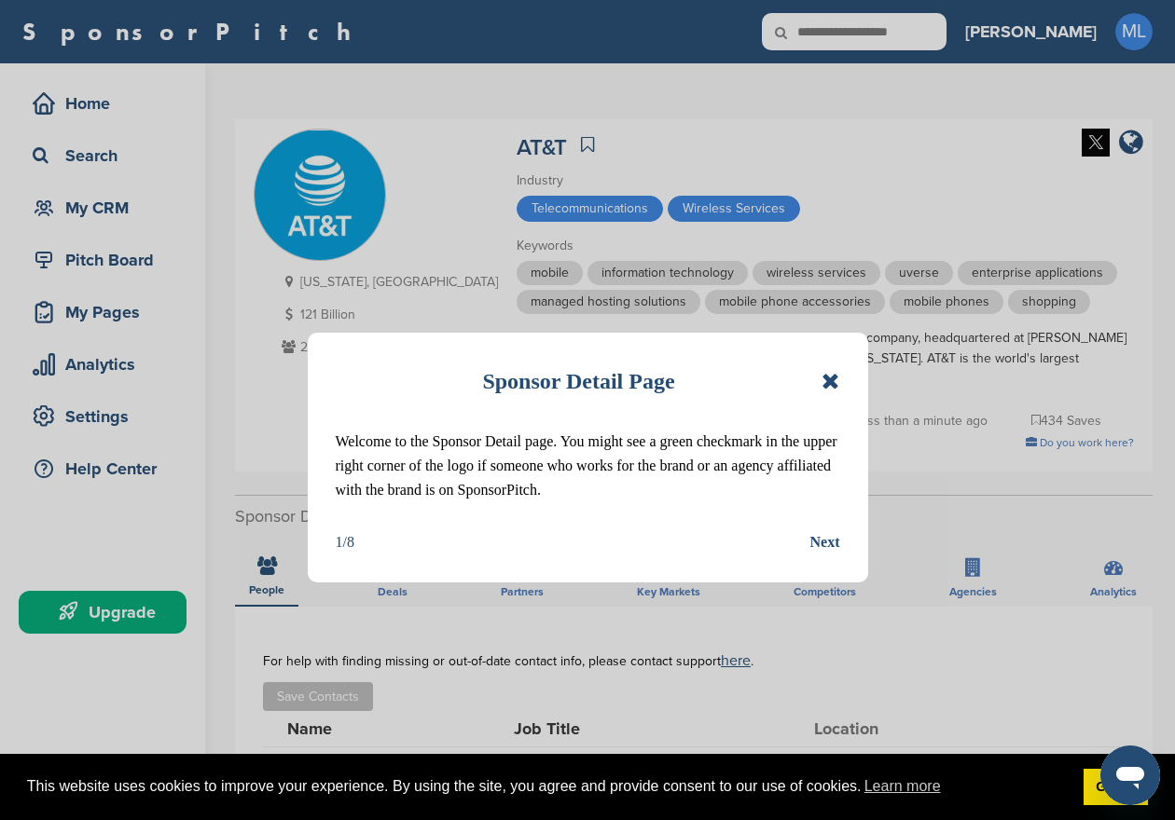
click at [835, 378] on icon at bounding box center [830, 381] width 18 height 22
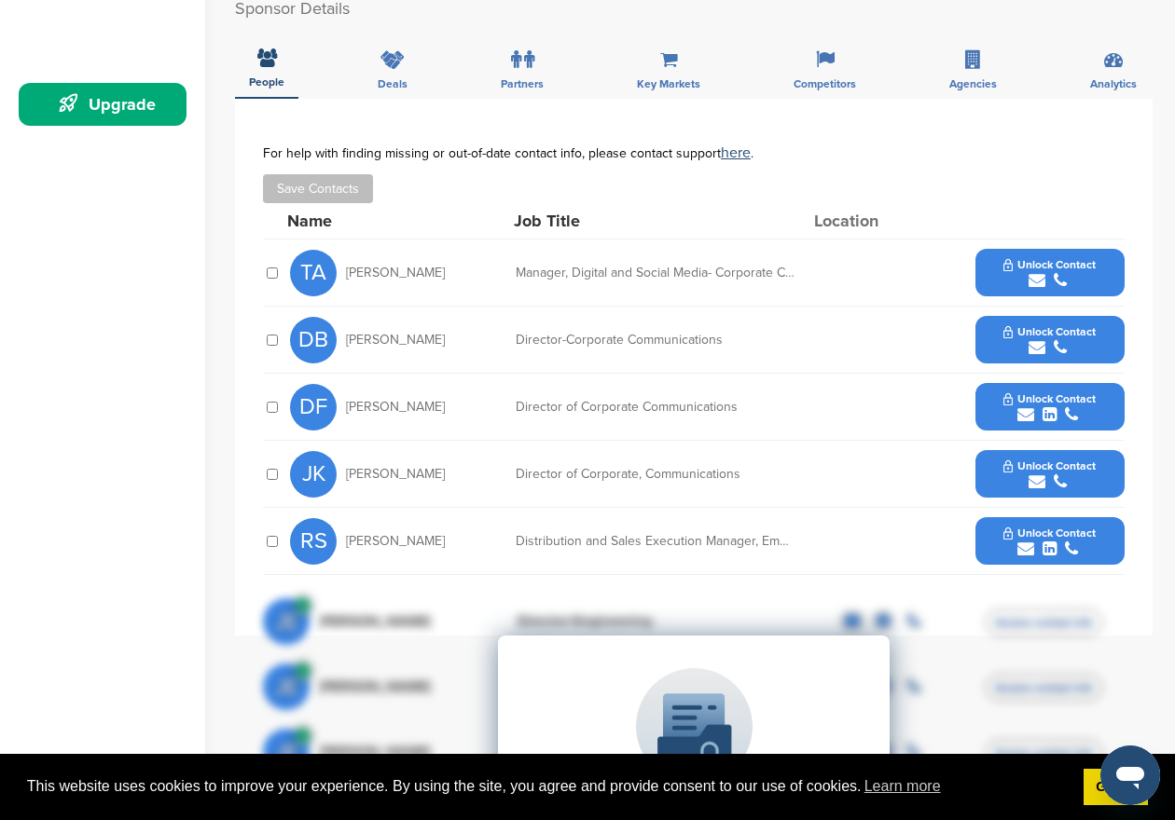
scroll to position [530, 0]
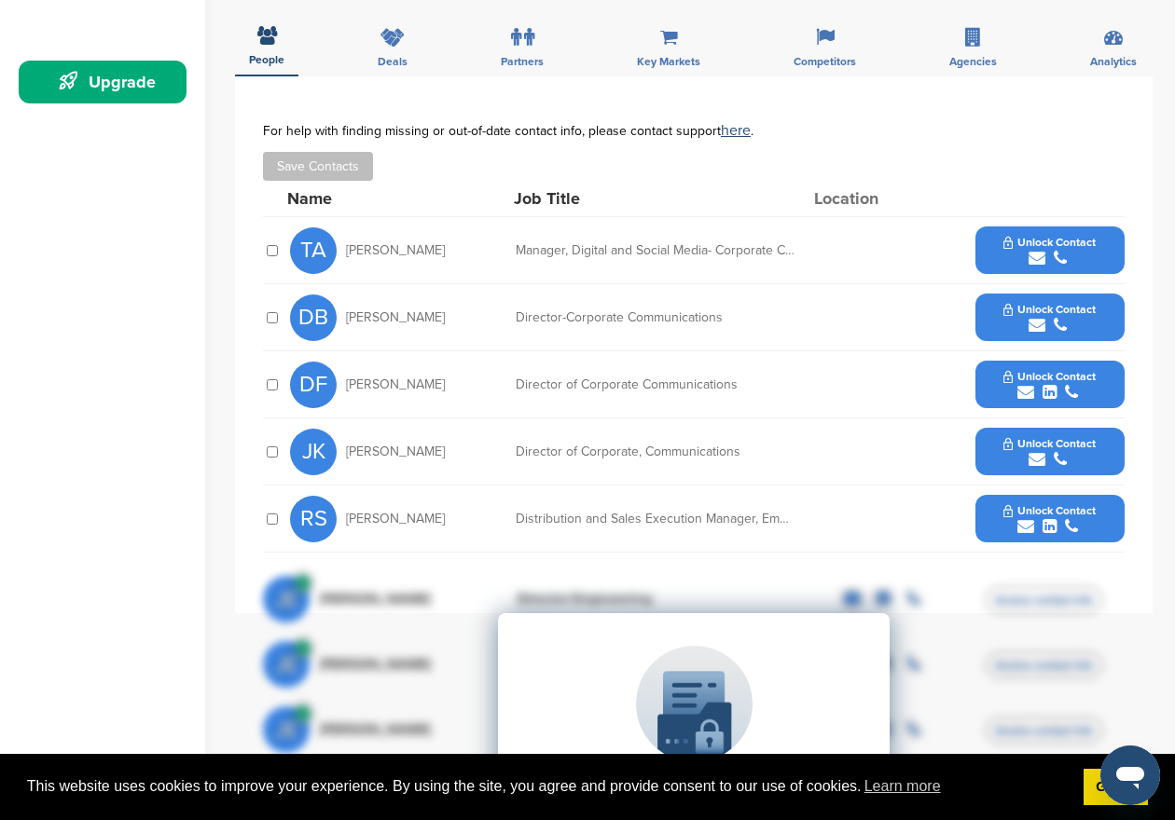
click at [999, 234] on button "Unlock Contact" at bounding box center [1049, 251] width 137 height 56
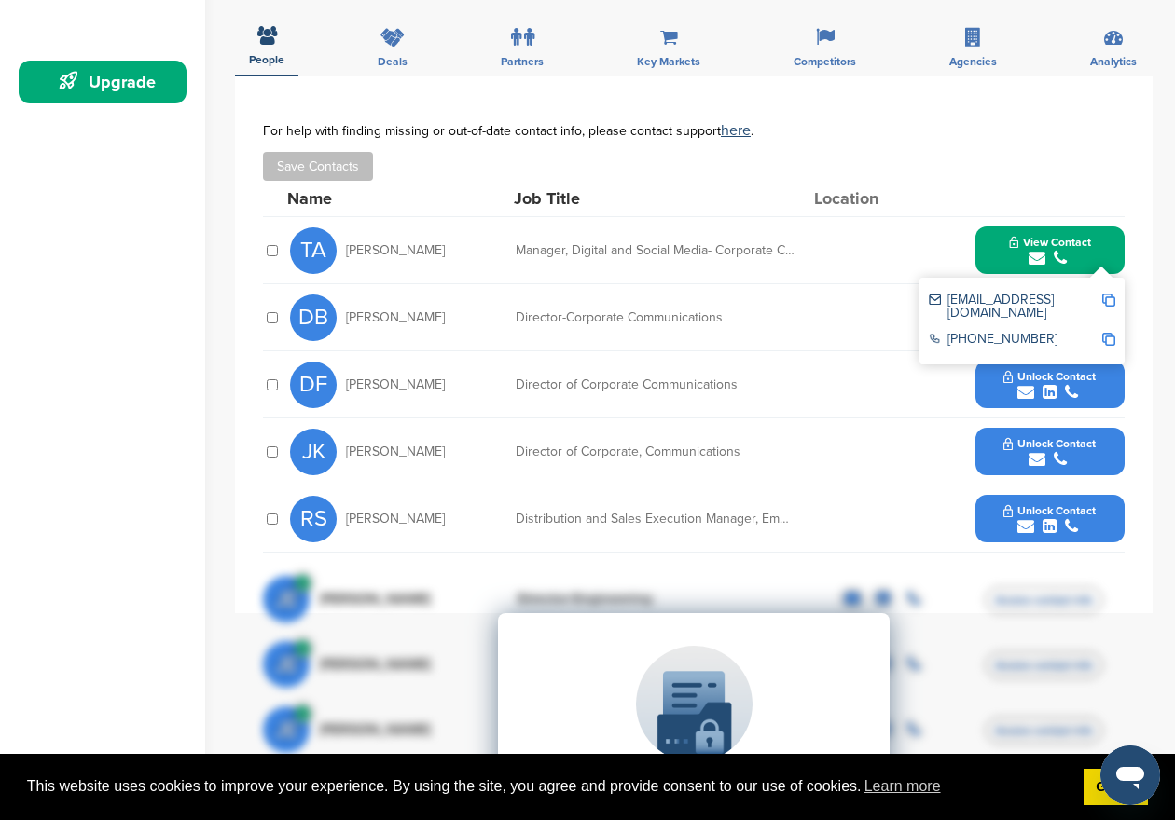
click at [1107, 294] on img at bounding box center [1108, 300] width 13 height 13
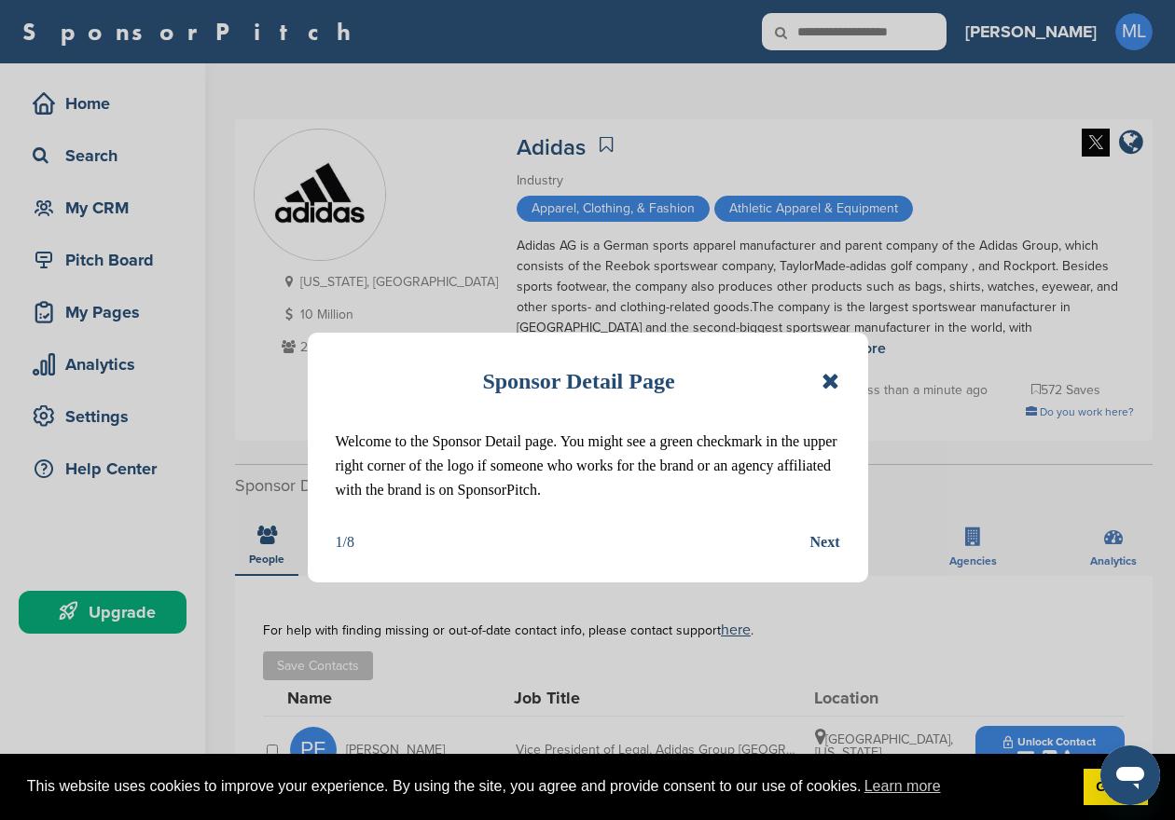
click at [836, 374] on icon at bounding box center [830, 381] width 18 height 22
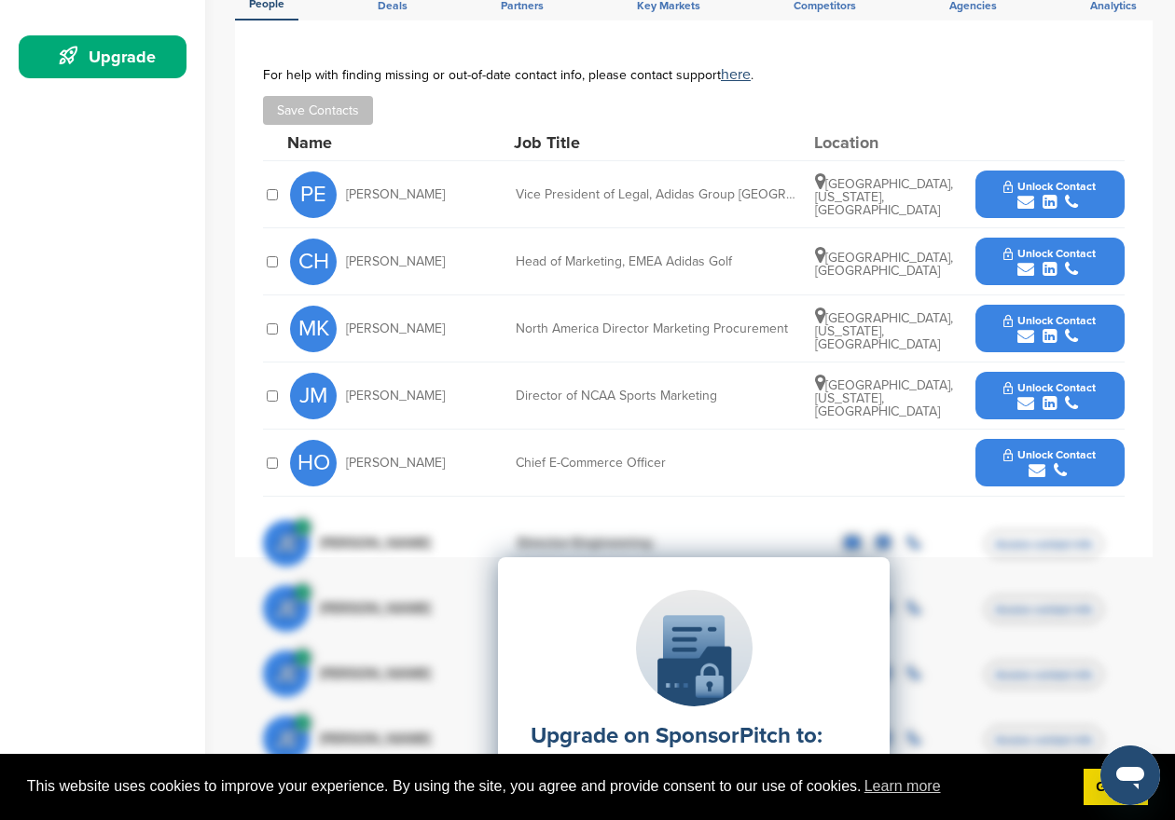
scroll to position [560, 0]
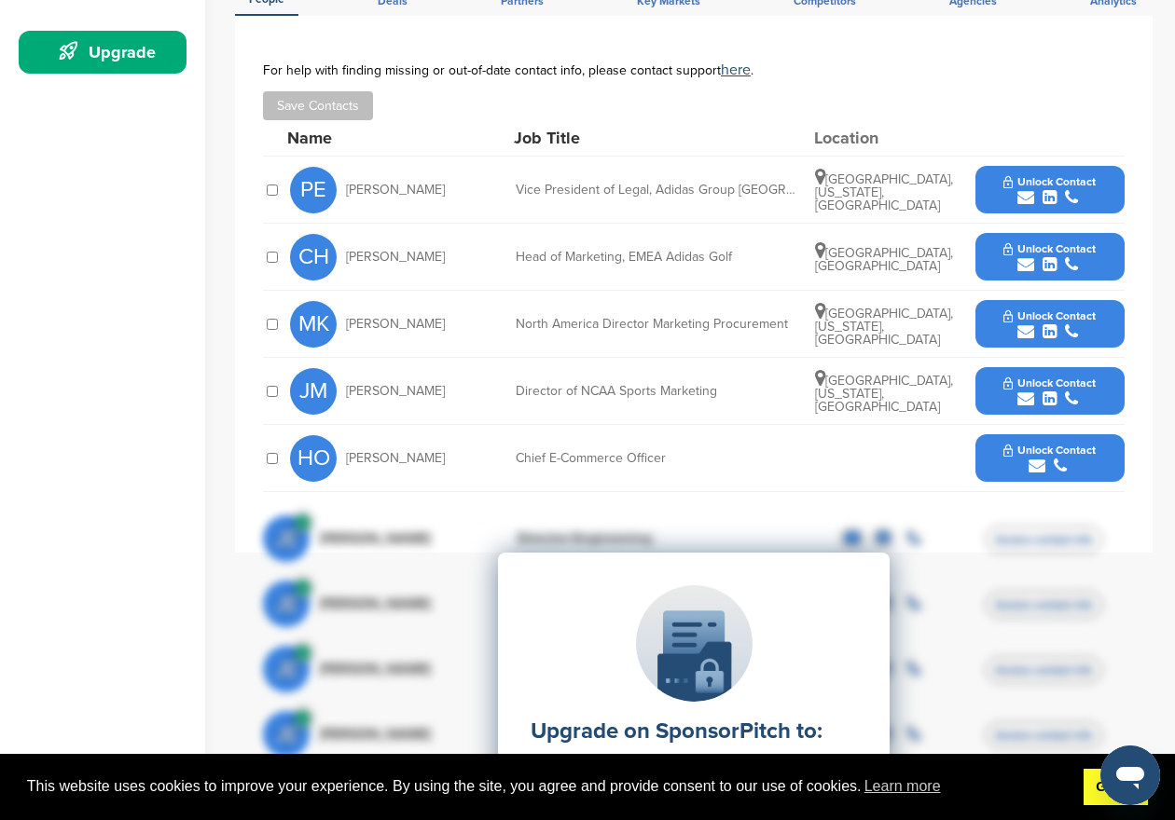
click at [1096, 791] on link "Got it!" at bounding box center [1115, 787] width 64 height 37
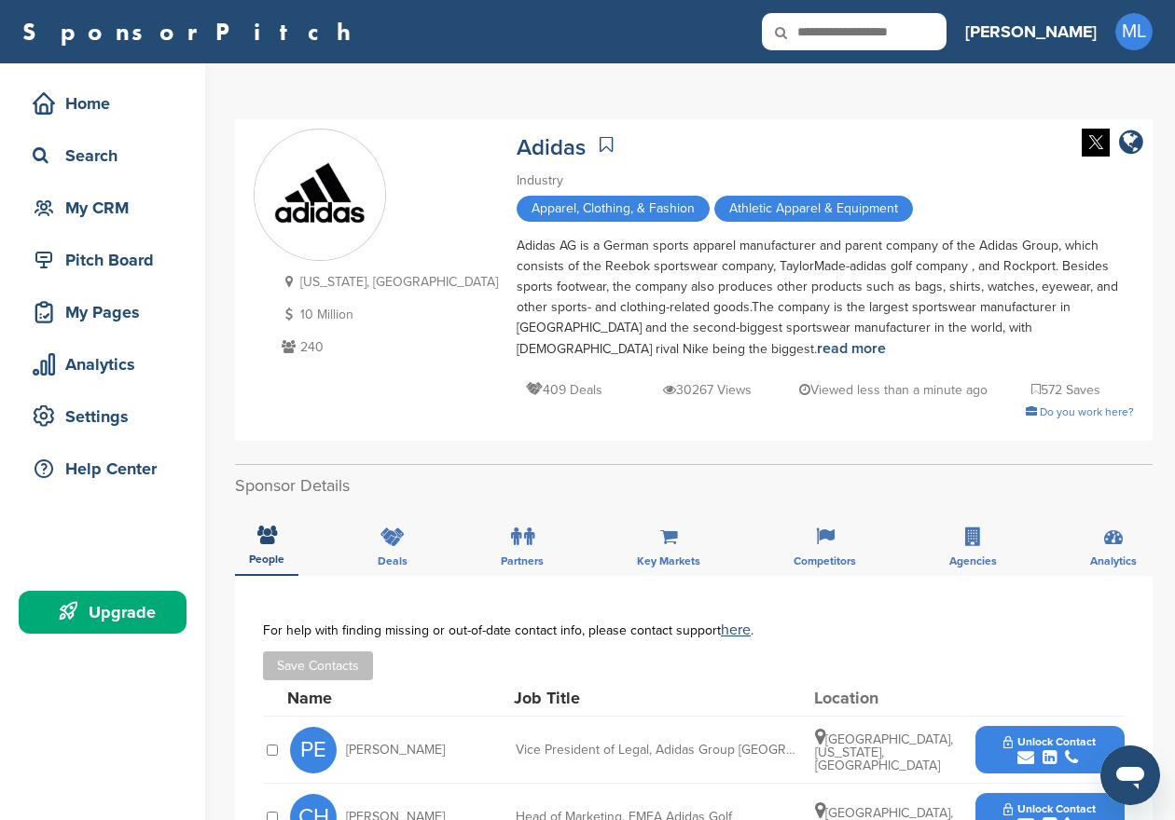
scroll to position [0, 0]
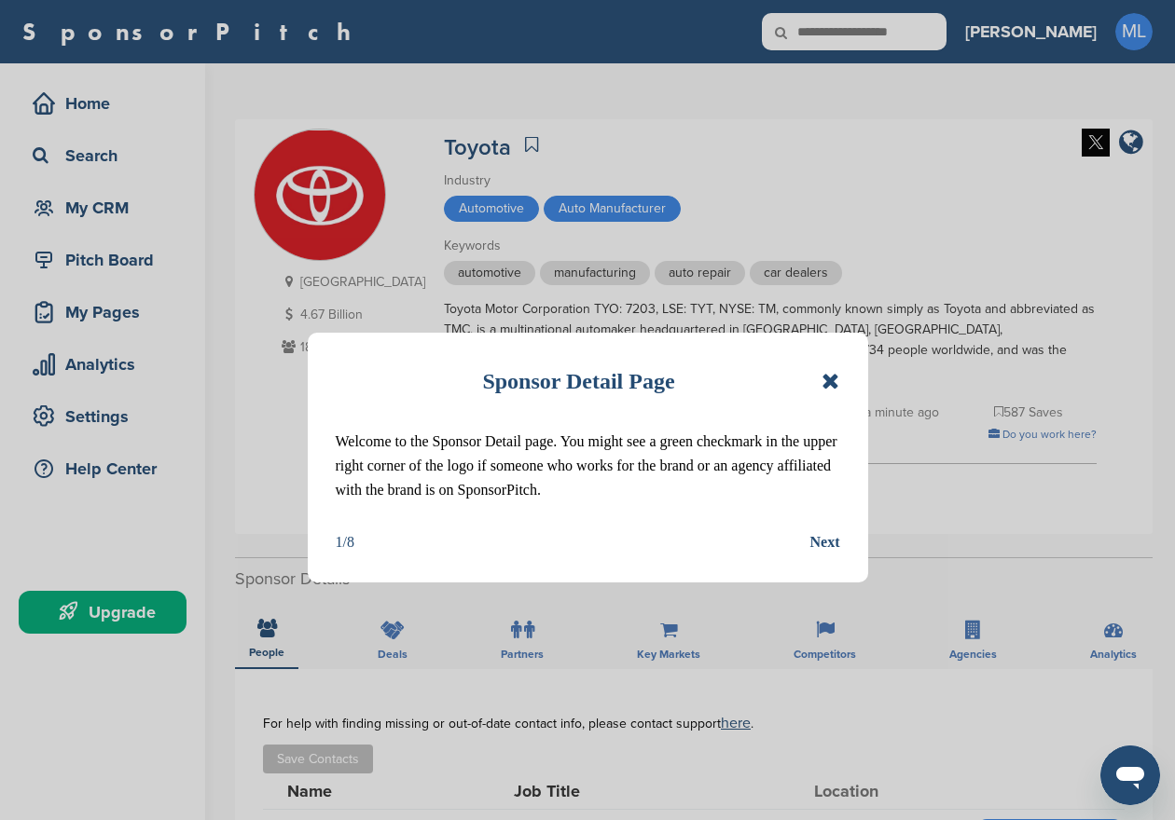
click at [832, 378] on icon at bounding box center [830, 381] width 18 height 22
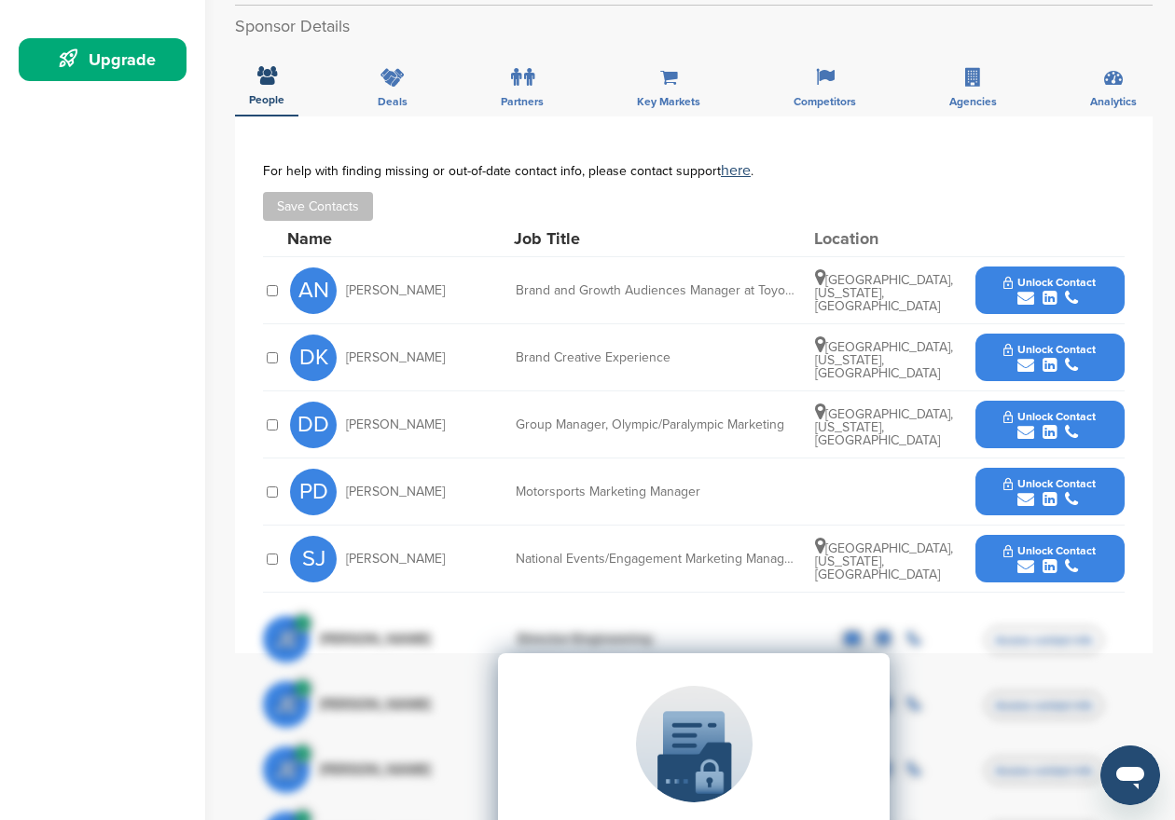
scroll to position [557, 0]
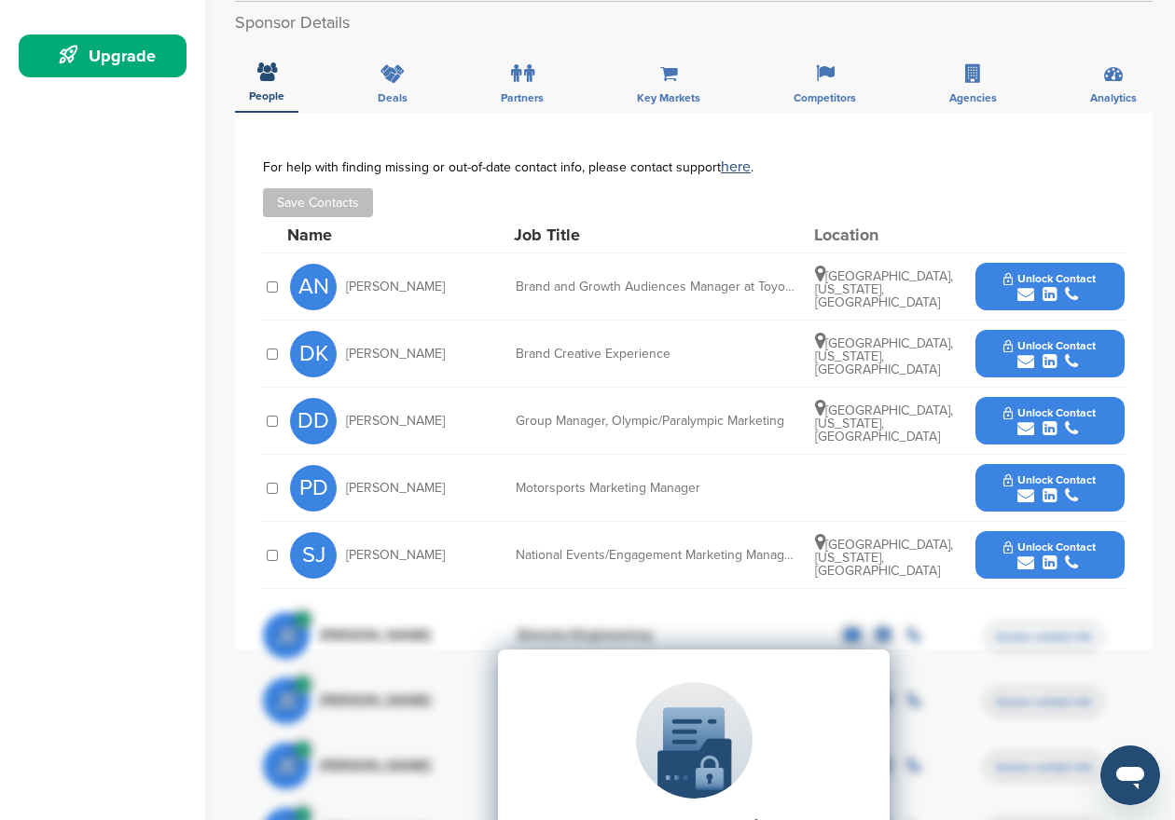
click at [1038, 352] on span "Unlock Contact" at bounding box center [1049, 345] width 92 height 13
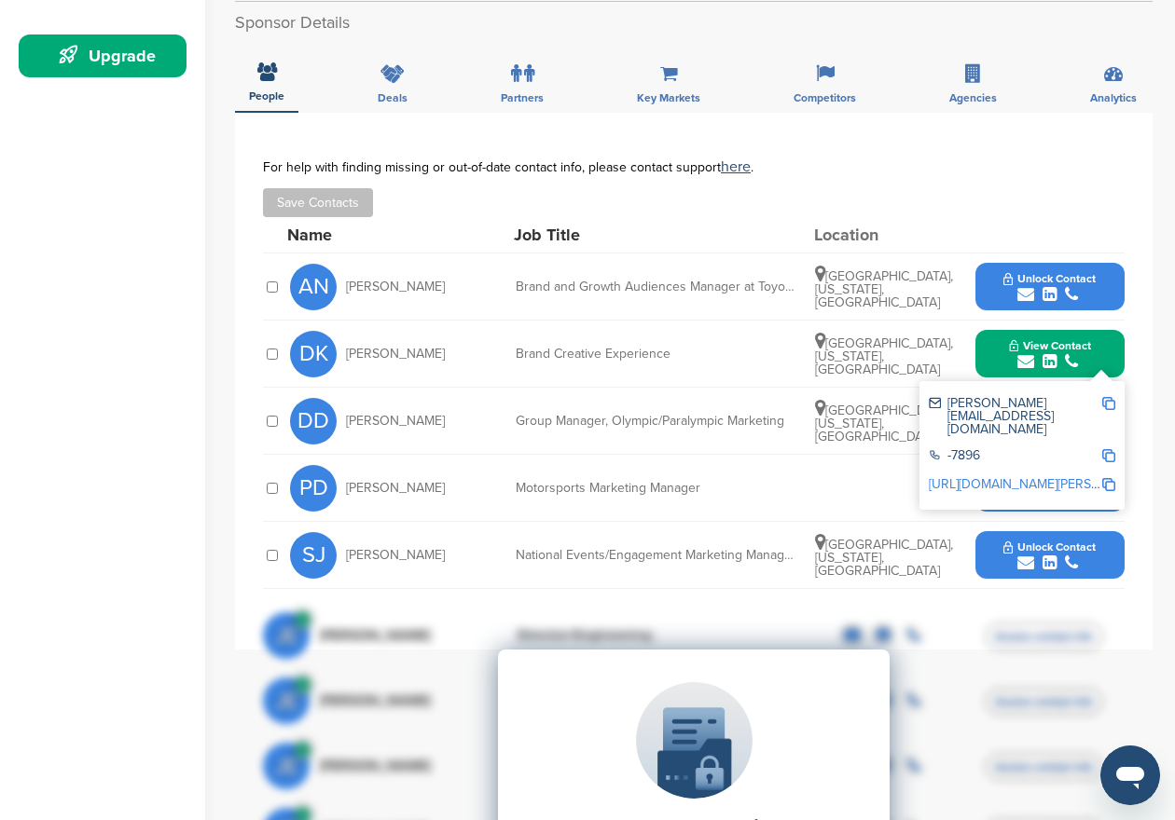
click at [1108, 405] on img at bounding box center [1108, 403] width 13 height 13
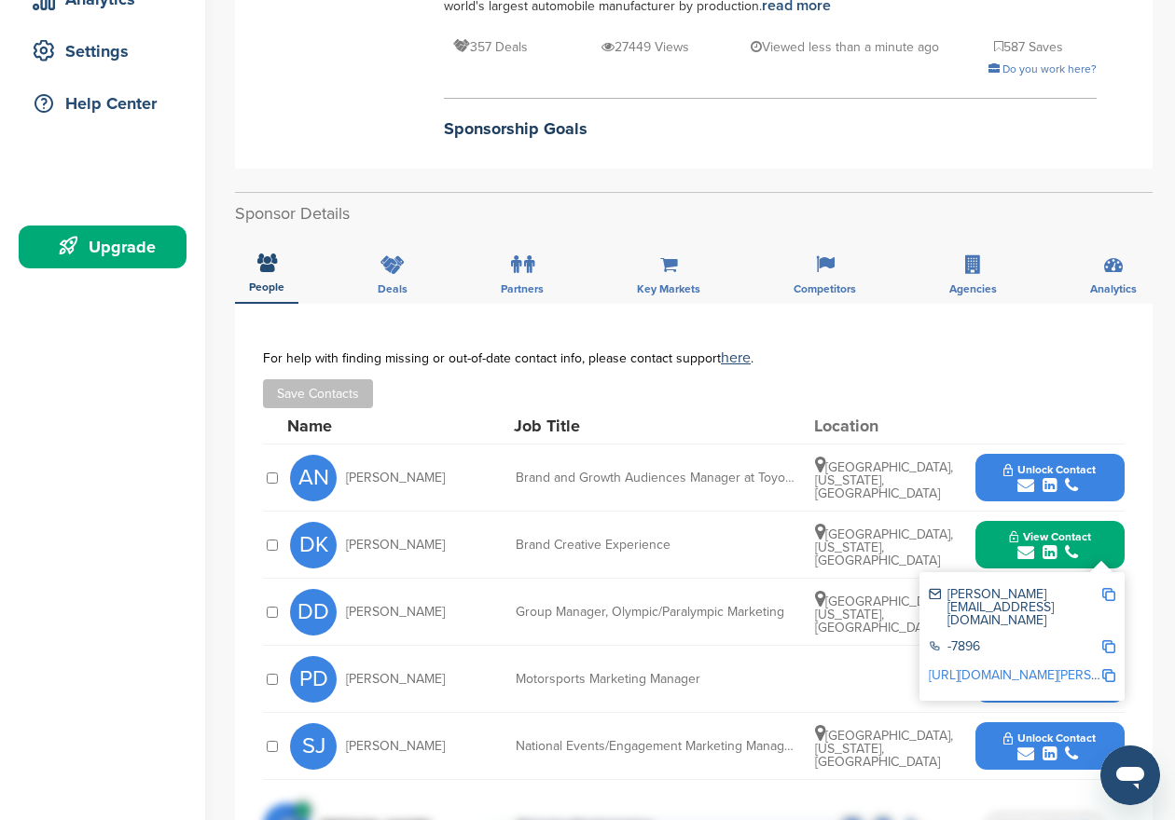
scroll to position [425, 0]
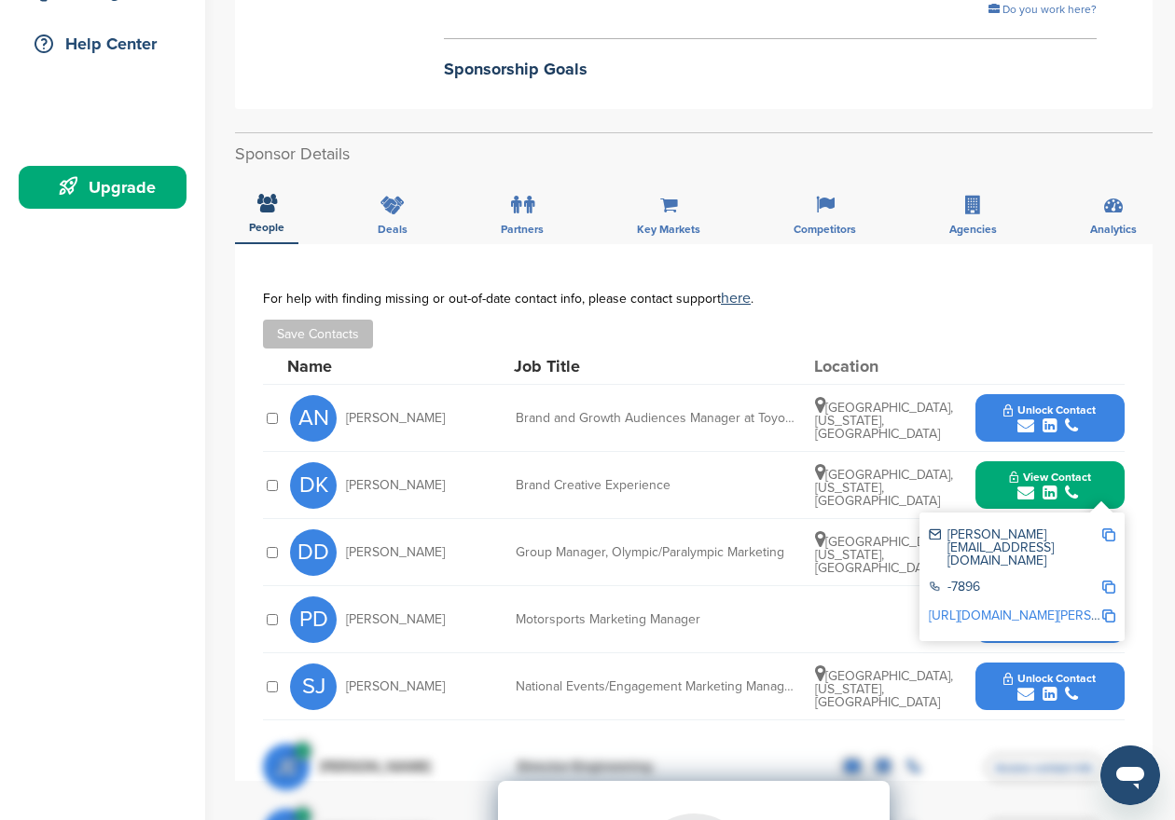
click at [1046, 418] on button "Unlock Contact" at bounding box center [1049, 419] width 137 height 56
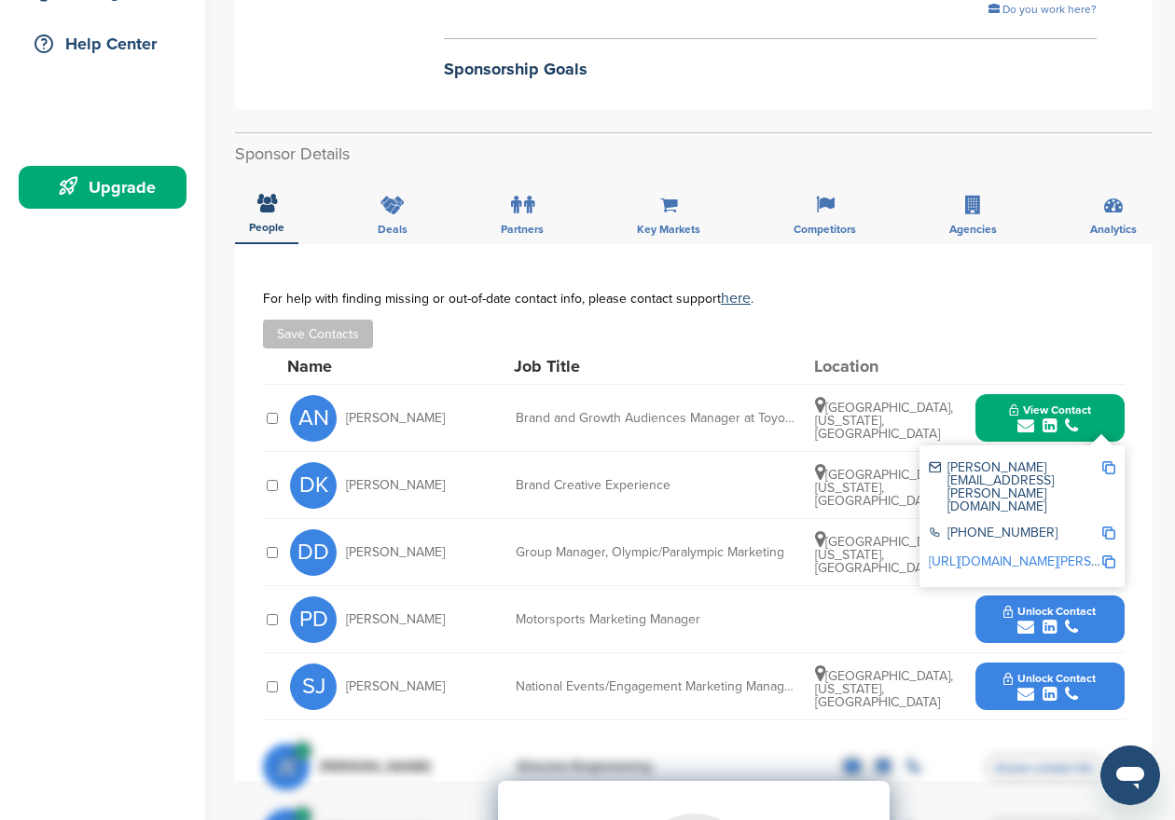
click at [950, 295] on div "For help with finding missing or out-of-date contact info, please contact suppo…" at bounding box center [693, 298] width 861 height 15
click at [975, 211] on icon at bounding box center [973, 205] width 16 height 19
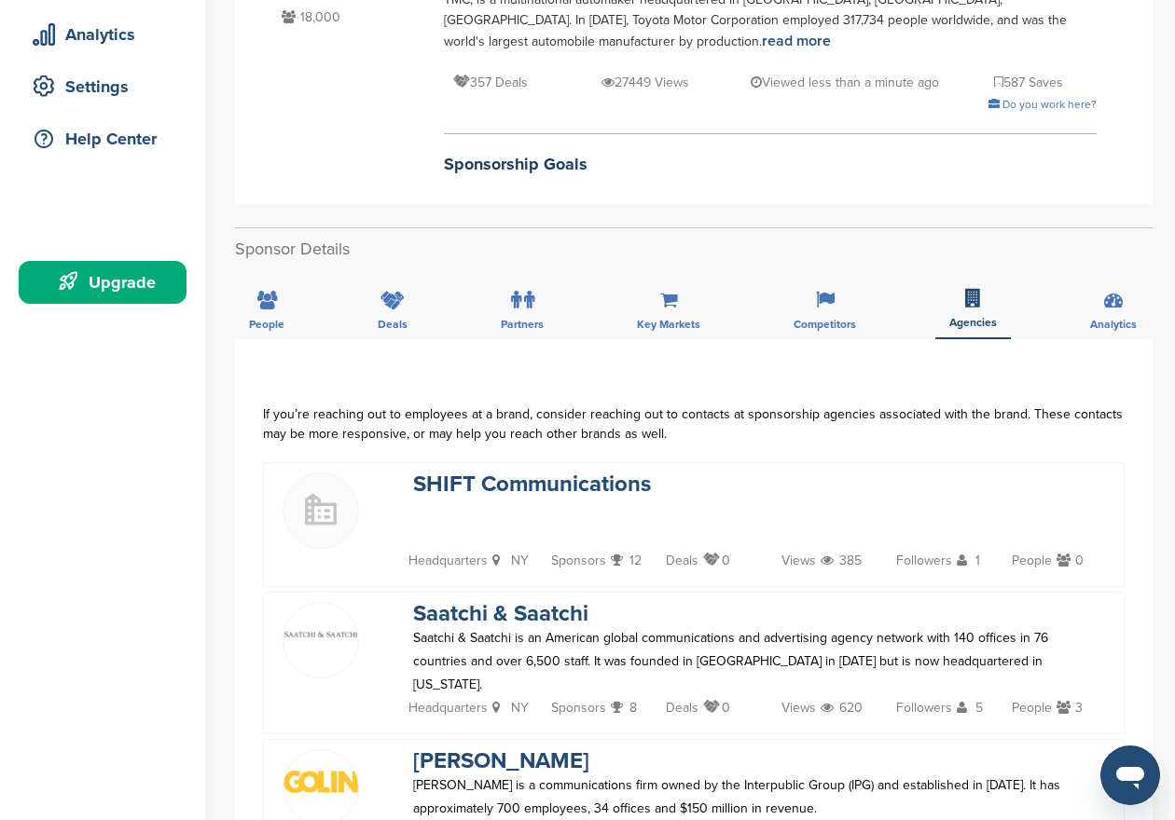
scroll to position [337, 0]
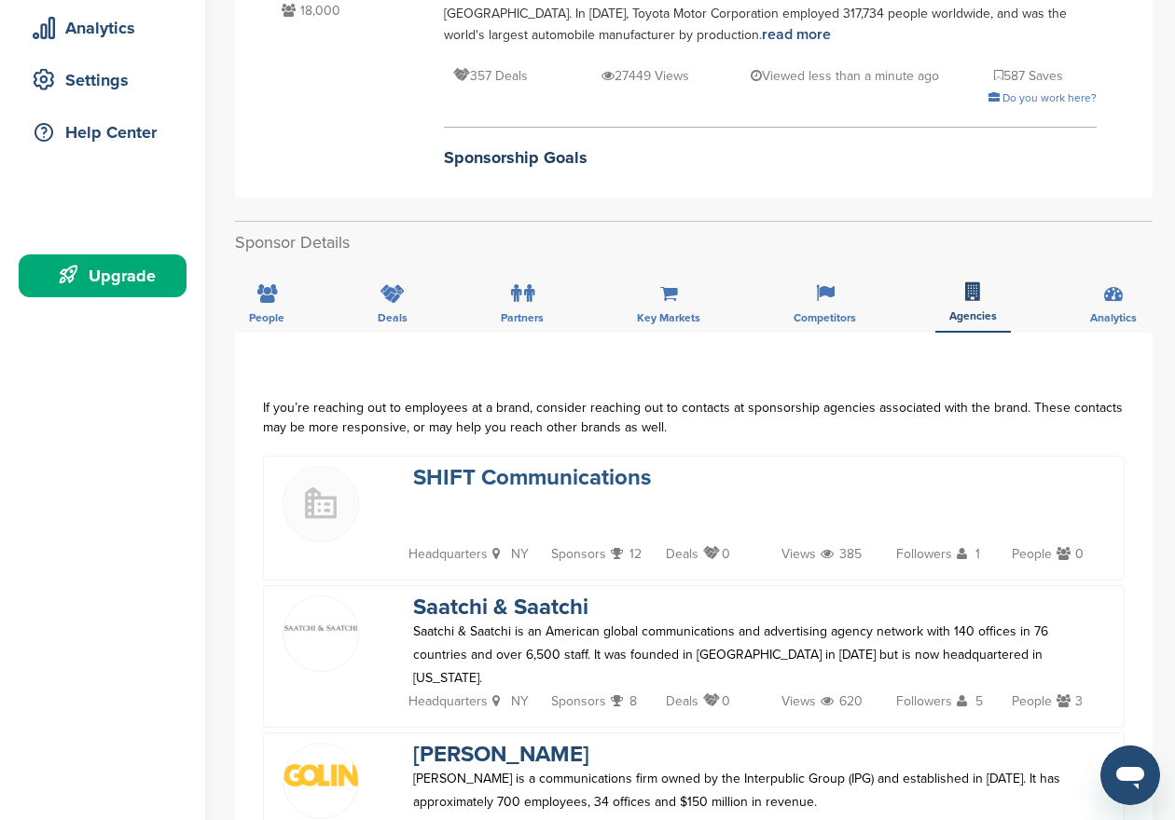
click at [493, 471] on link "SHIFT Communications" at bounding box center [532, 477] width 238 height 27
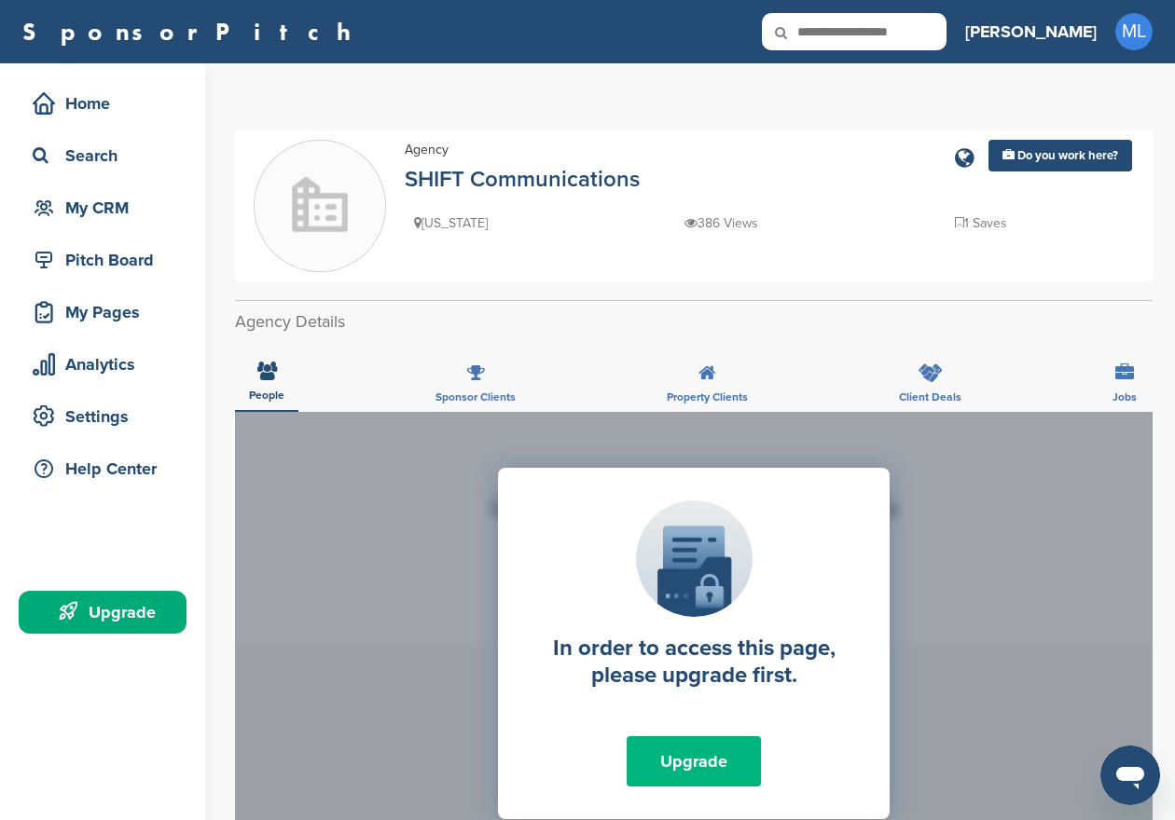
click at [682, 742] on link "Upgrade" at bounding box center [693, 761] width 134 height 50
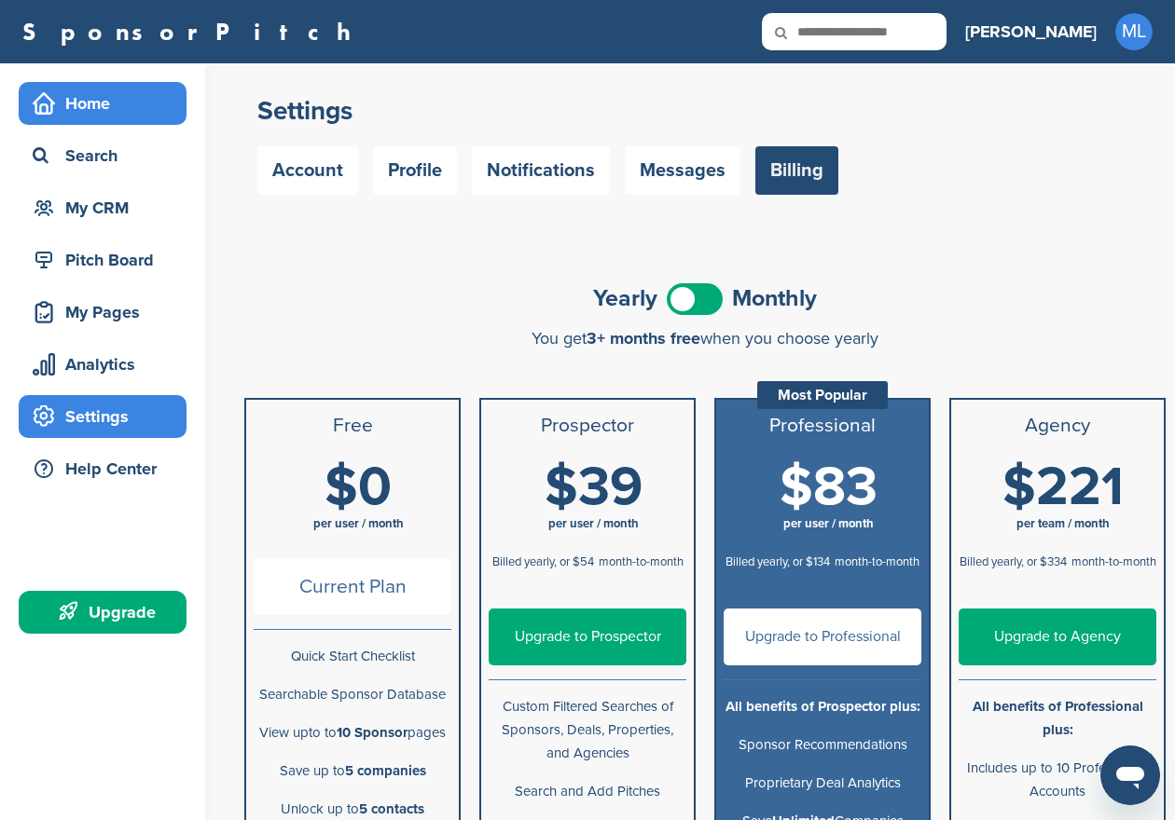
click at [109, 110] on div "Home" at bounding box center [107, 104] width 158 height 34
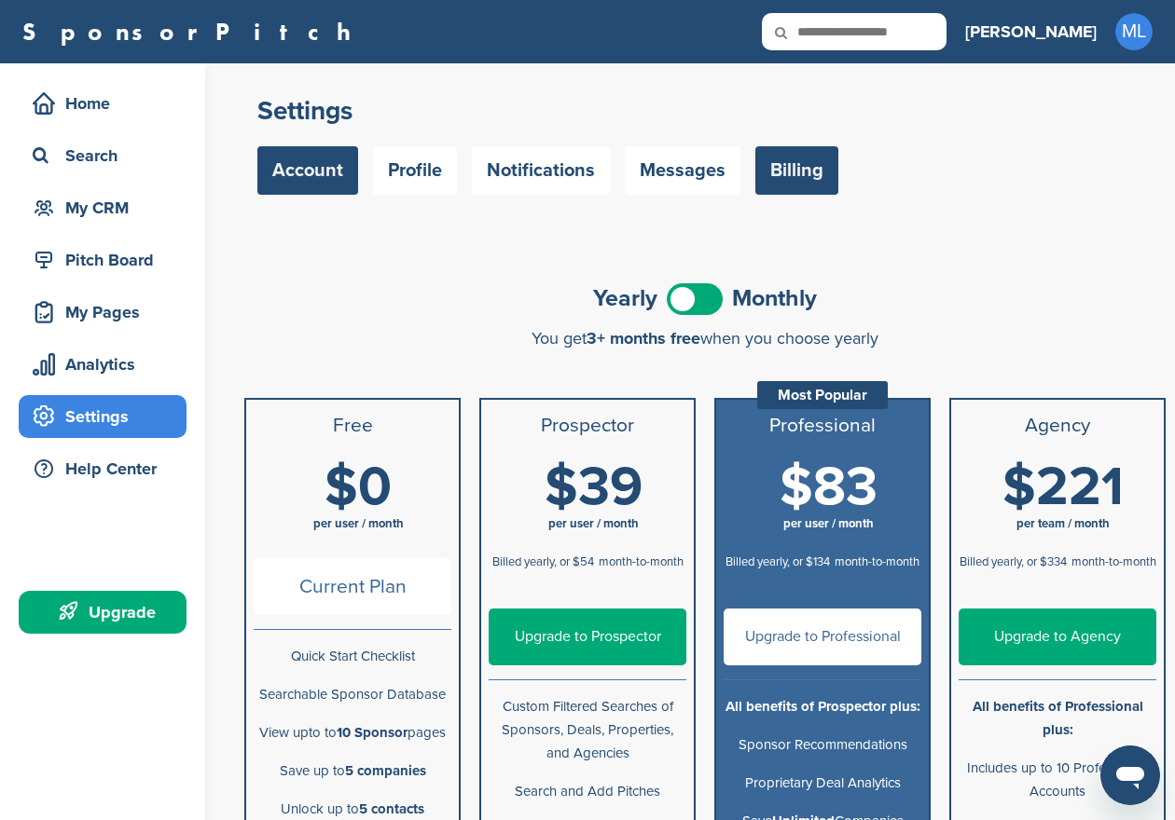
click at [300, 168] on link "Account" at bounding box center [307, 170] width 101 height 48
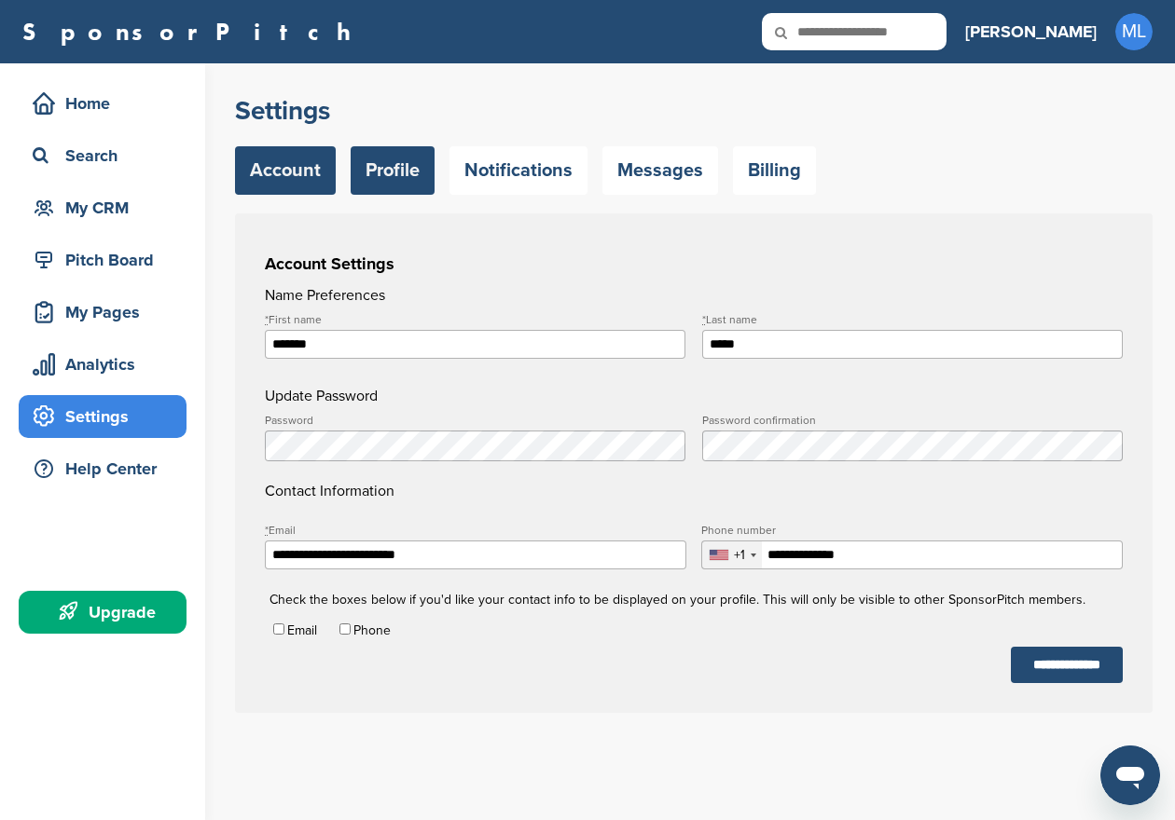
click at [409, 162] on link "Profile" at bounding box center [393, 170] width 84 height 48
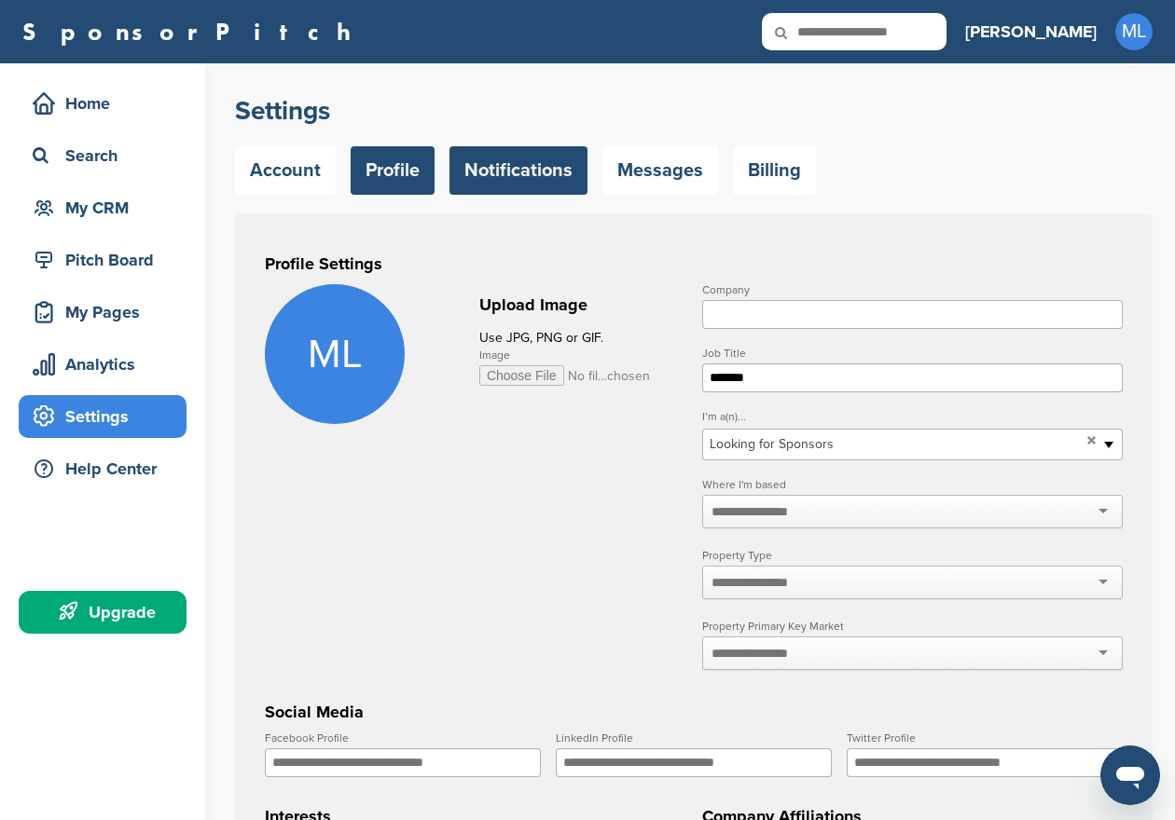
click at [484, 178] on link "Notifications" at bounding box center [518, 170] width 138 height 48
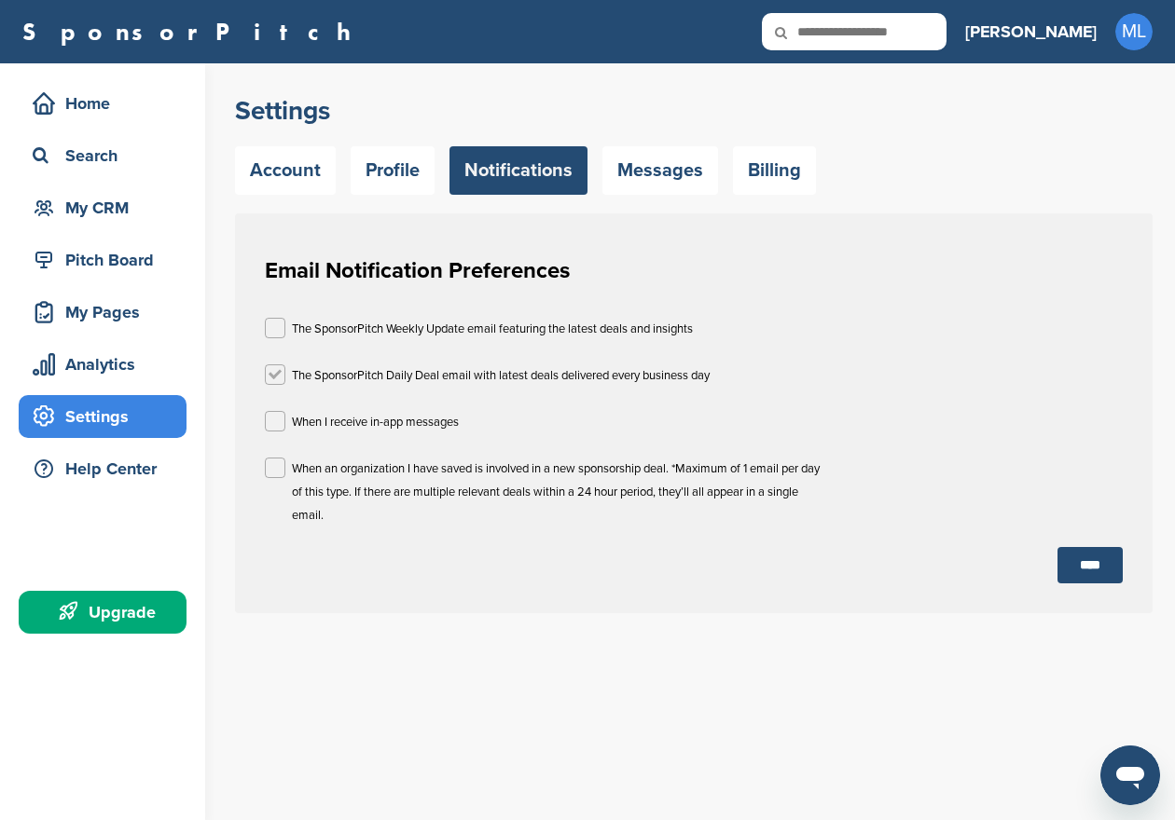
click at [273, 370] on label at bounding box center [275, 374] width 21 height 21
click at [1074, 557] on input "****" at bounding box center [1089, 565] width 65 height 36
click at [654, 177] on link "Messages" at bounding box center [660, 170] width 116 height 48
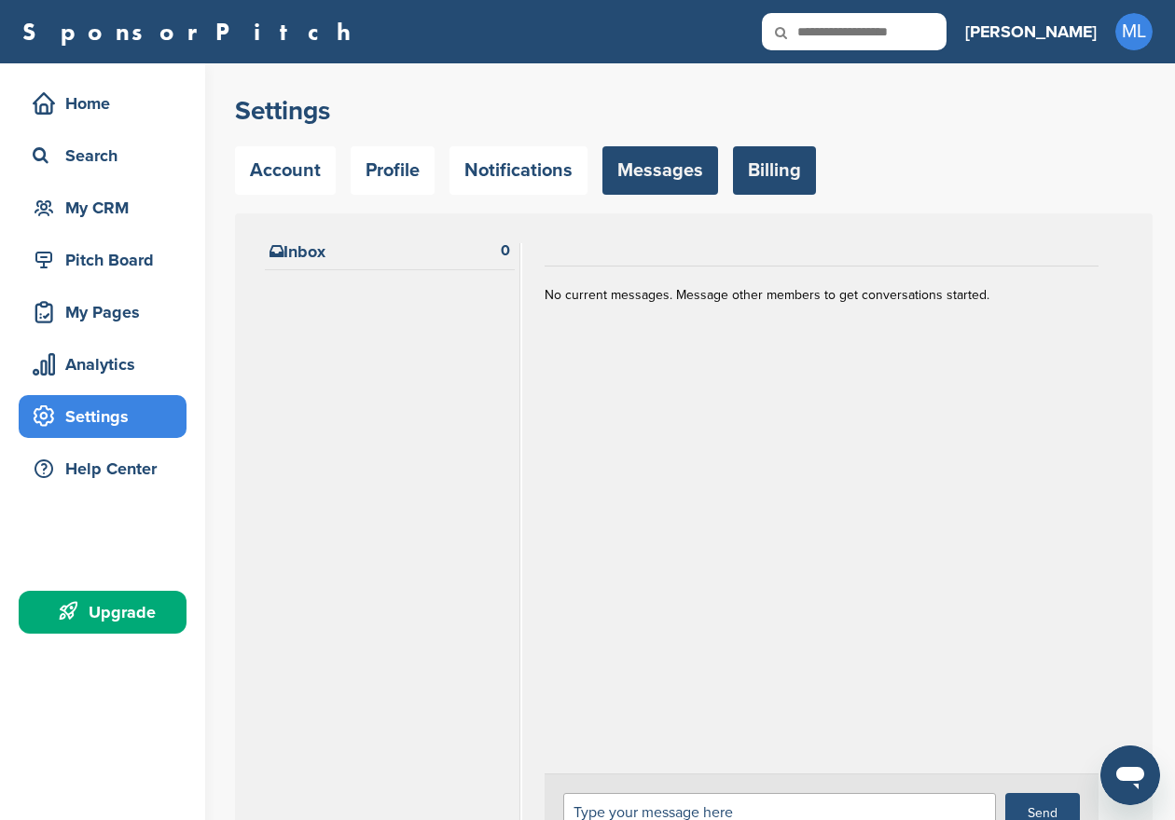
click at [751, 170] on link "Billing" at bounding box center [774, 170] width 83 height 48
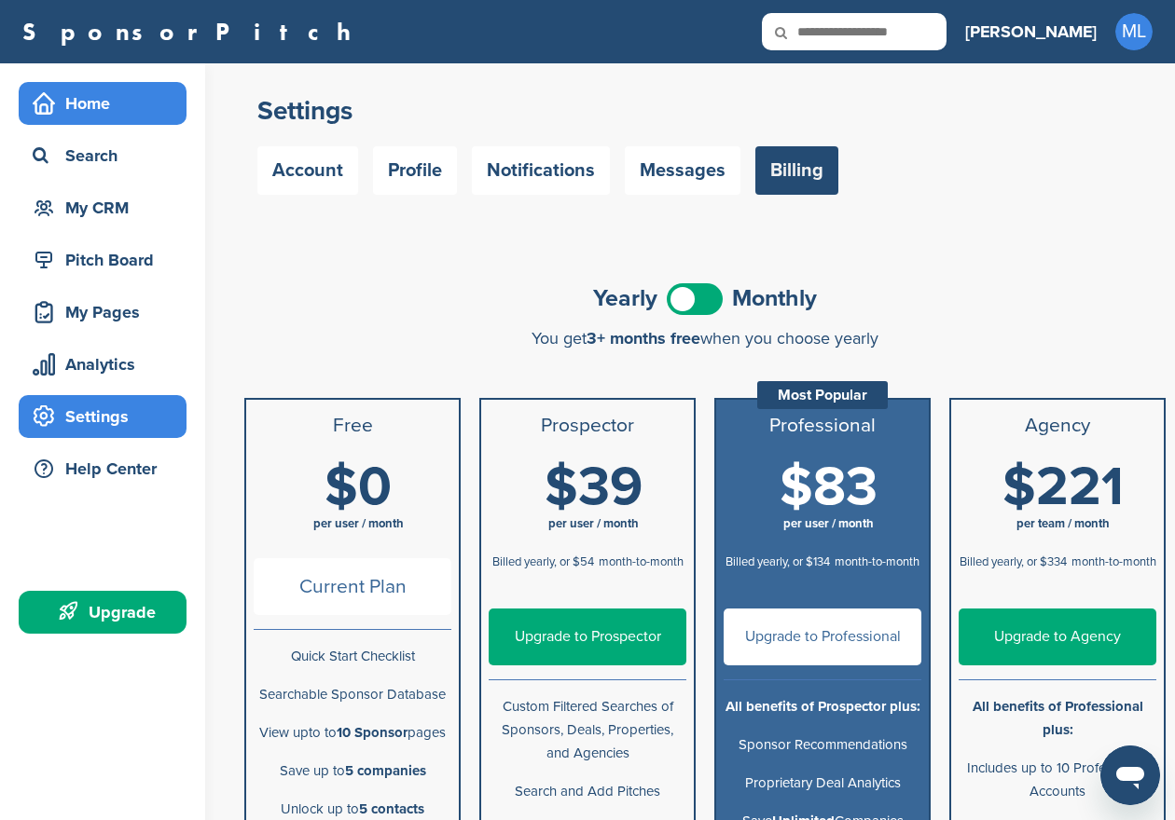
click at [92, 109] on div "Home" at bounding box center [107, 104] width 158 height 34
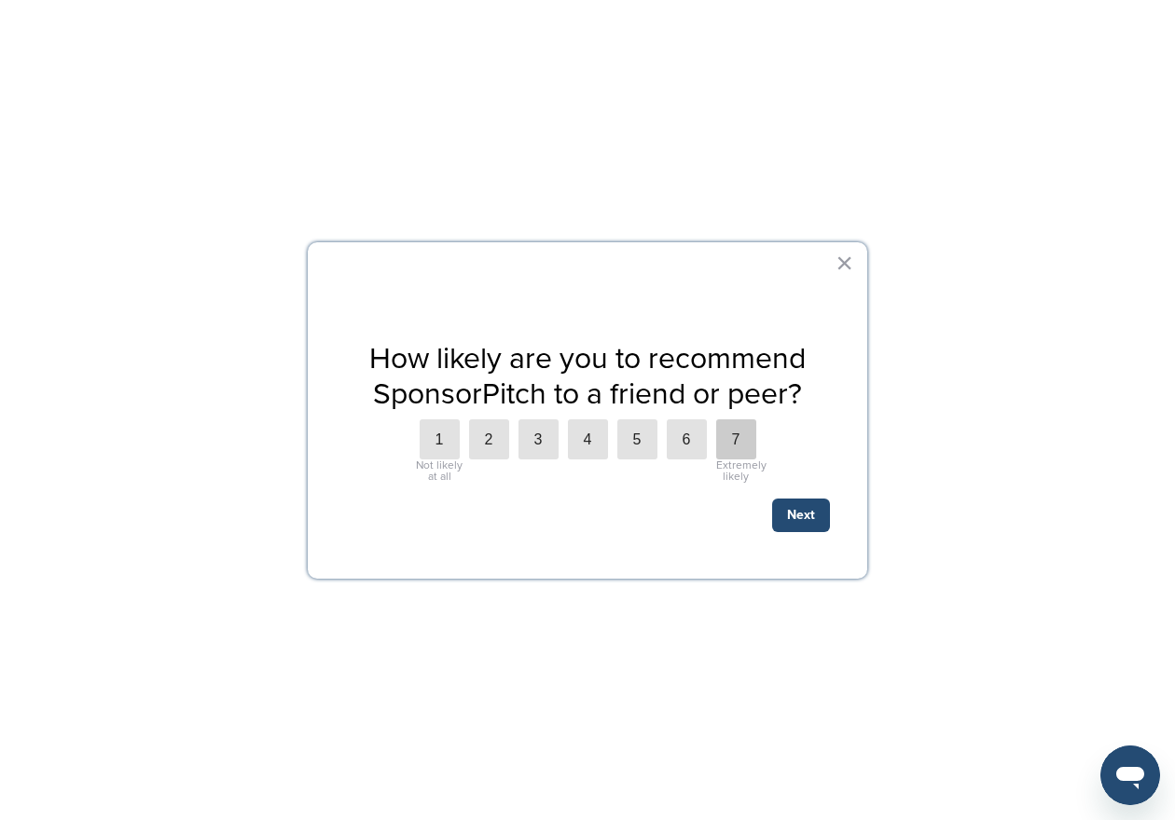
click at [742, 445] on label "7" at bounding box center [736, 439] width 40 height 40
click at [815, 515] on button "Next" at bounding box center [801, 516] width 58 height 34
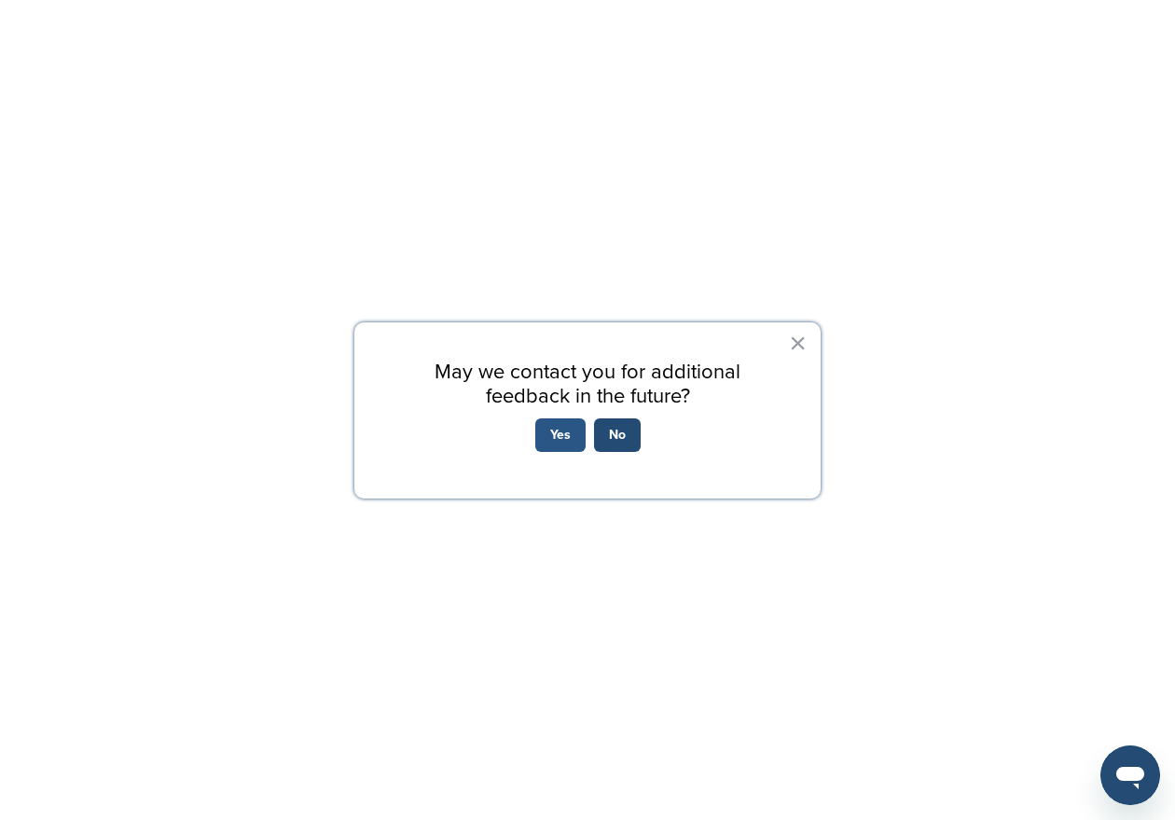
click at [565, 435] on button "Yes" at bounding box center [560, 436] width 50 height 34
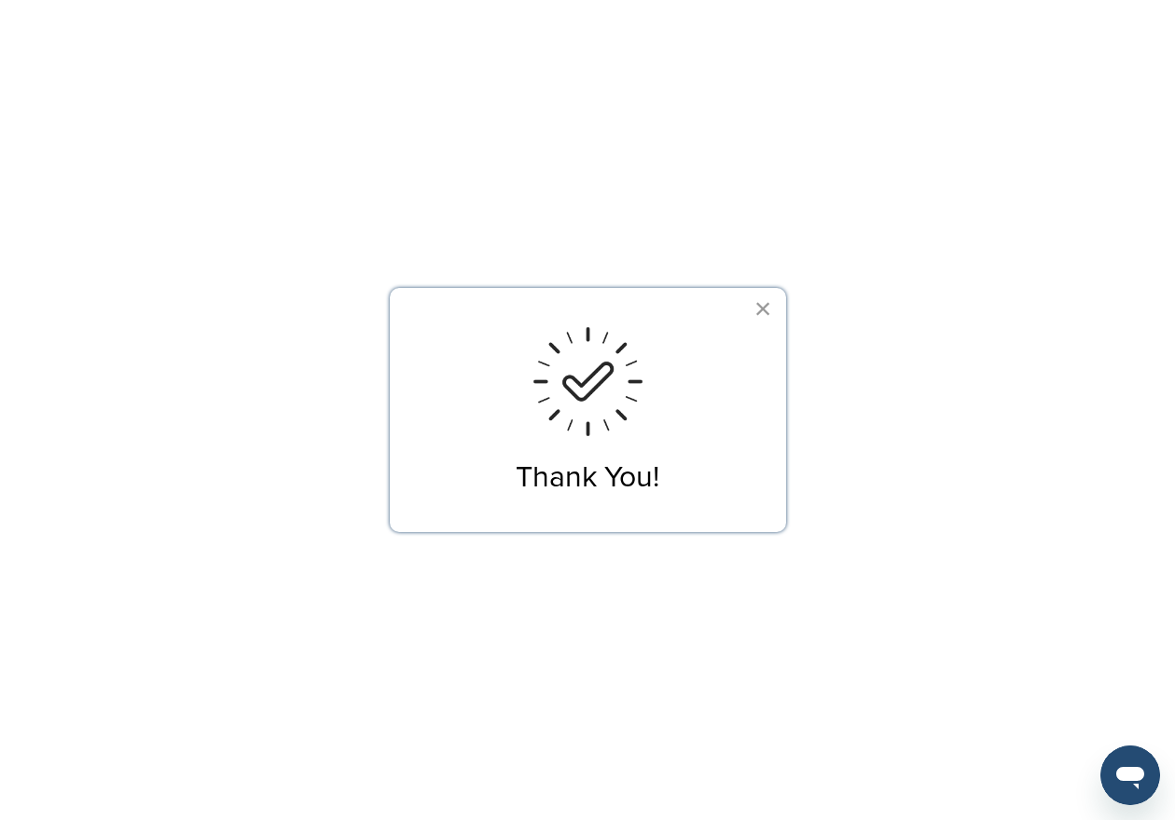
click at [758, 309] on button "×" at bounding box center [763, 309] width 18 height 30
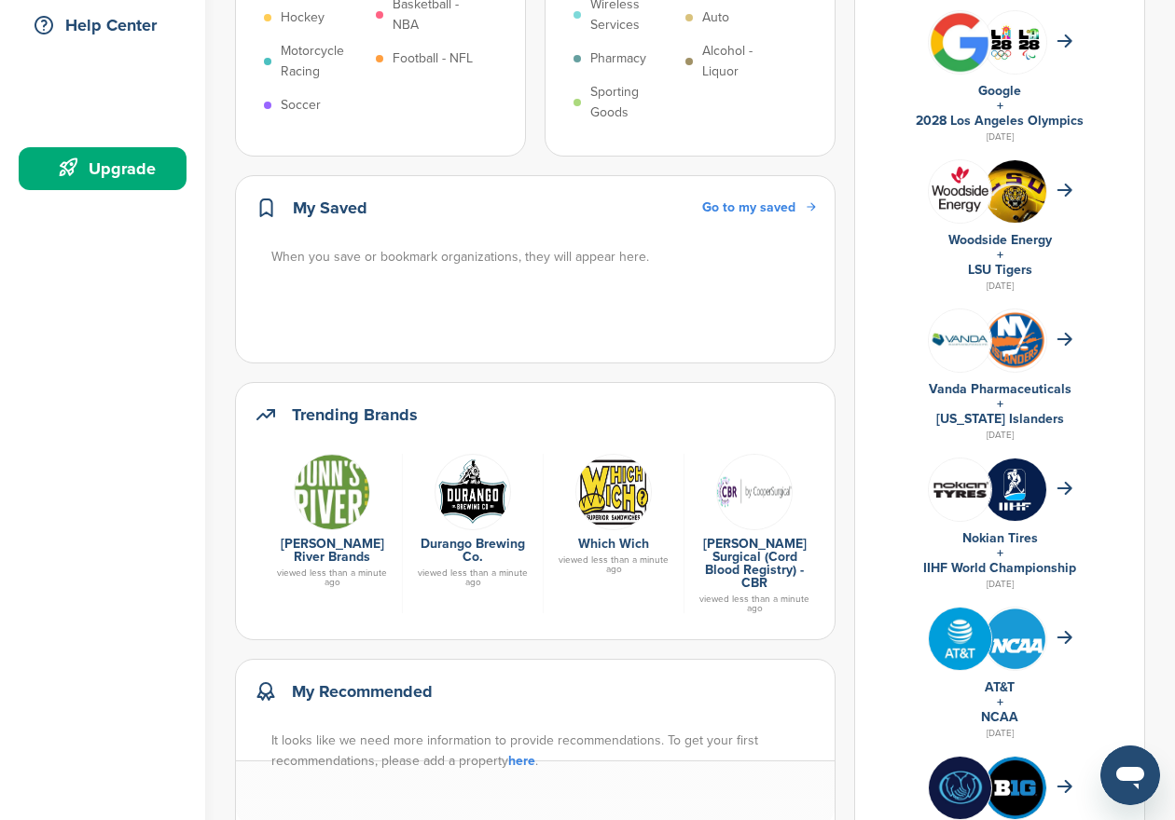
scroll to position [436, 0]
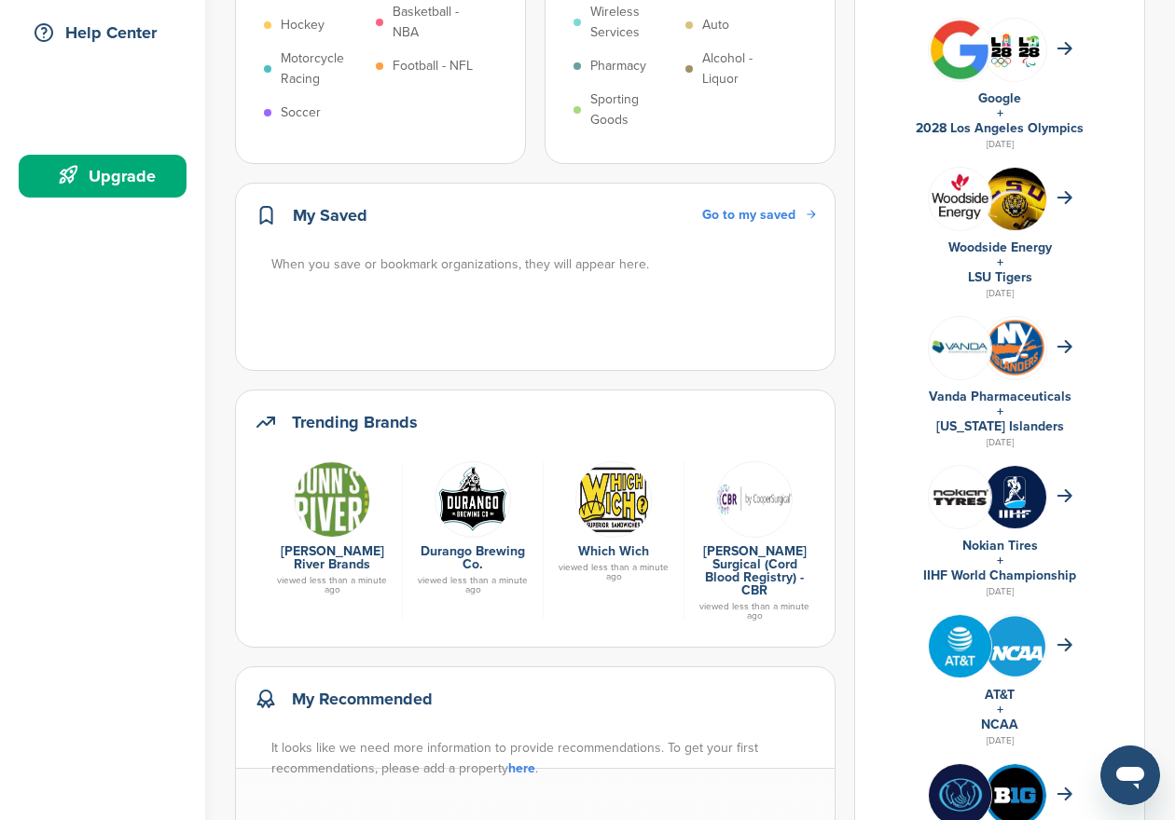
click at [444, 550] on link "Durango Brewing Co." at bounding box center [472, 557] width 104 height 29
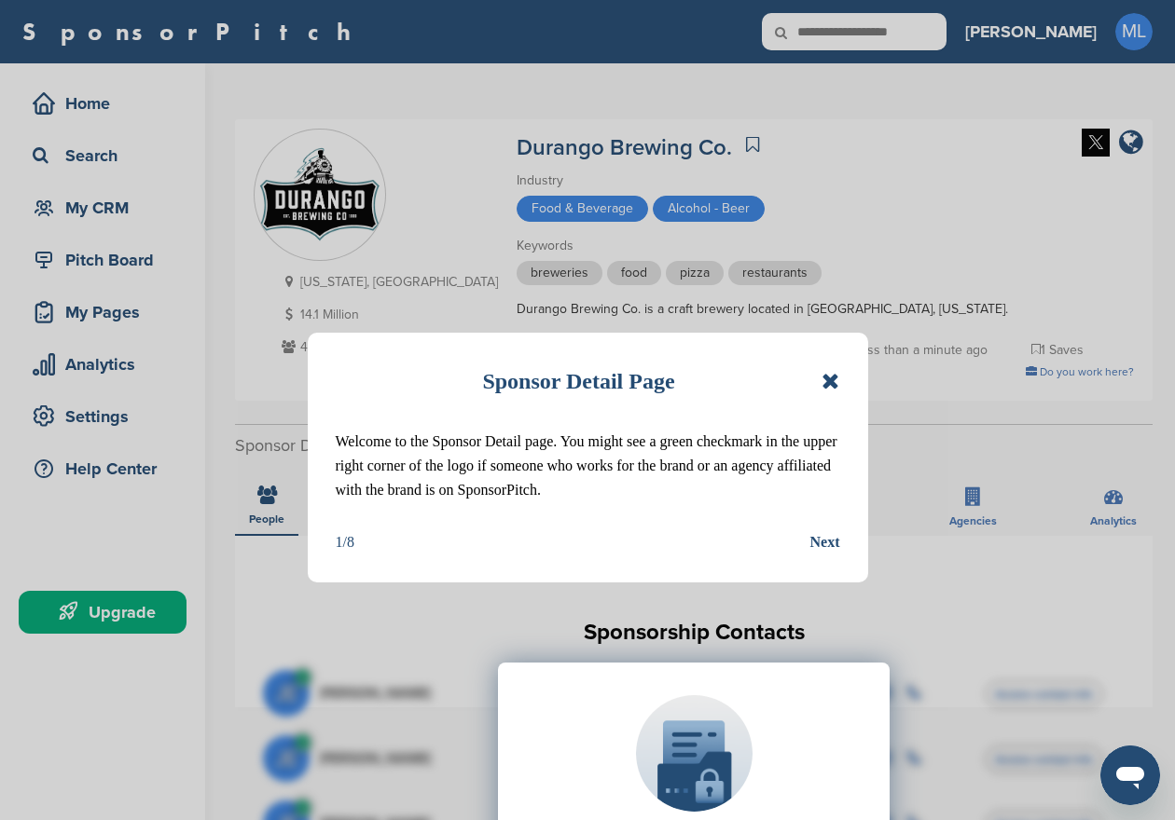
click at [826, 371] on icon at bounding box center [830, 381] width 18 height 22
